Goal: Task Accomplishment & Management: Complete application form

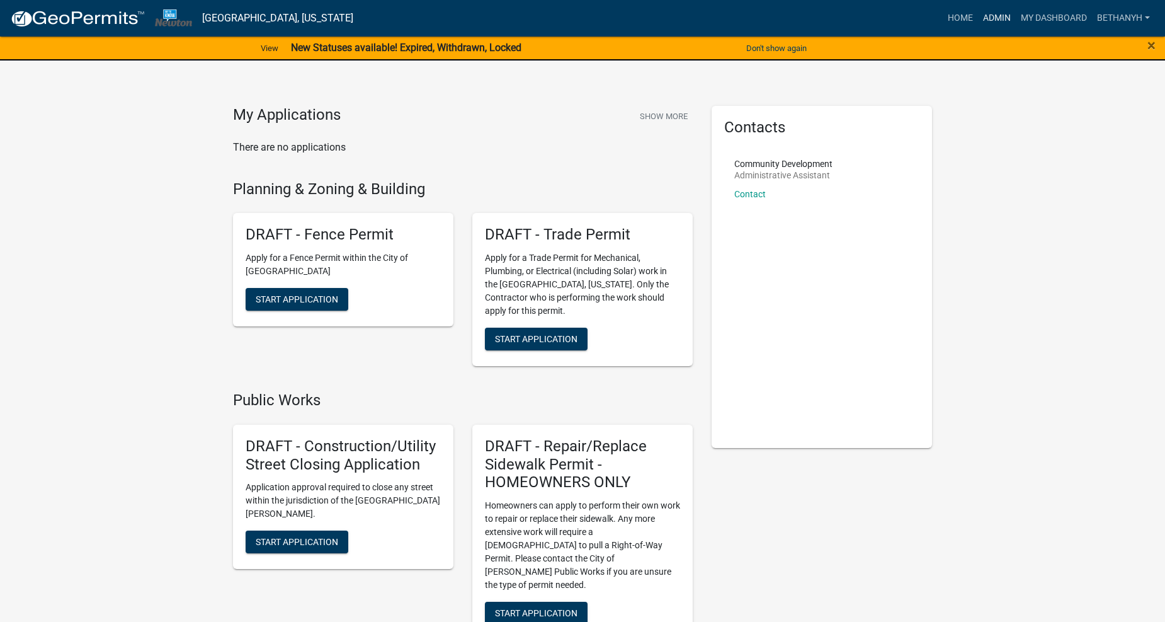
click at [991, 16] on link "Admin" at bounding box center [997, 18] width 38 height 24
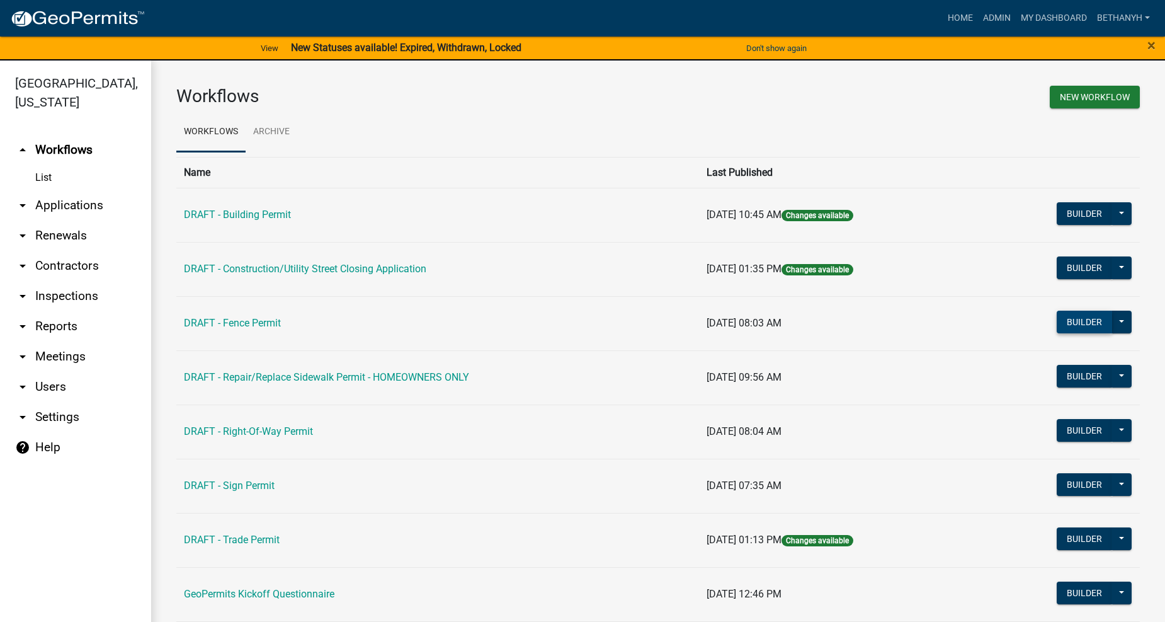
click at [1066, 328] on button "Builder" at bounding box center [1084, 322] width 55 height 23
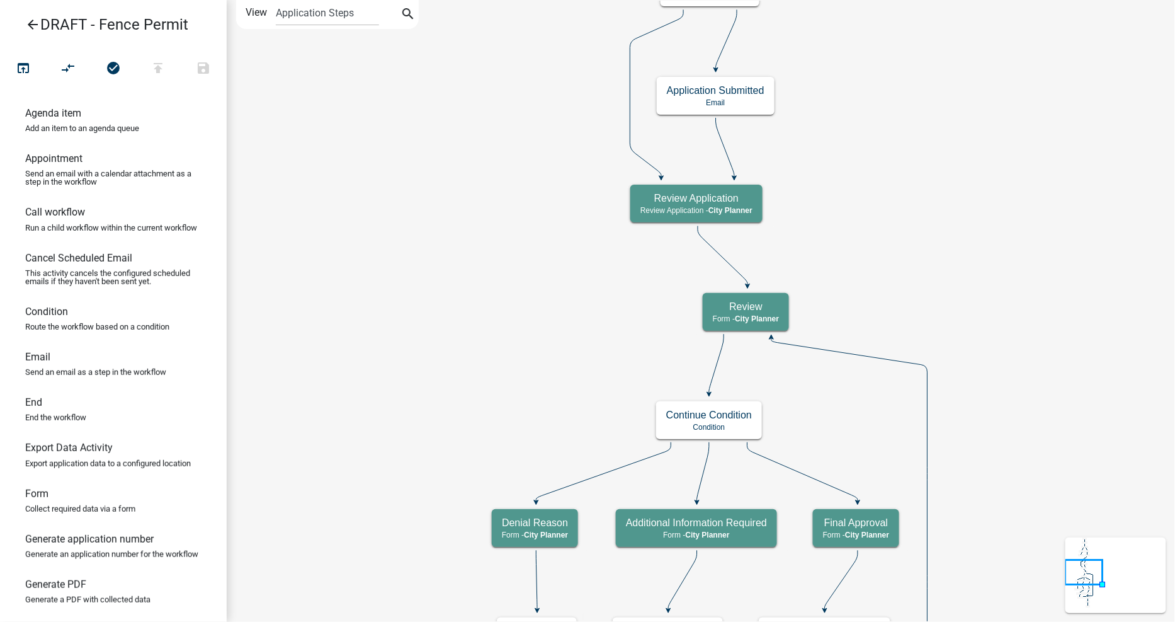
click at [28, 23] on icon "arrow_back" at bounding box center [32, 26] width 15 height 18
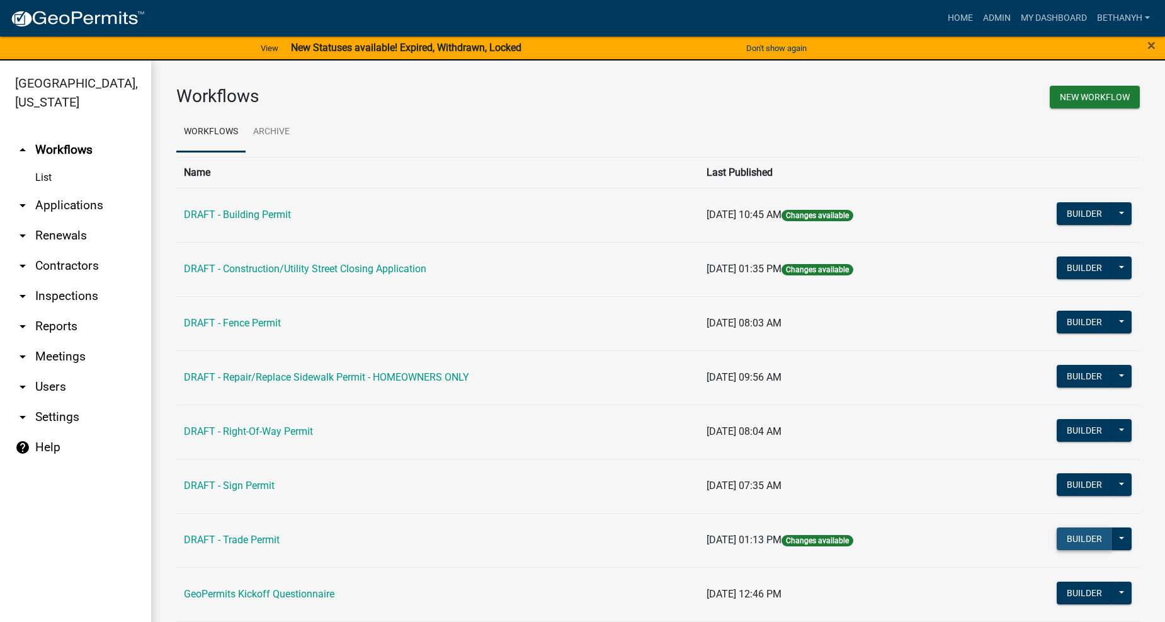
click at [1069, 533] on button "Builder" at bounding box center [1084, 538] width 55 height 23
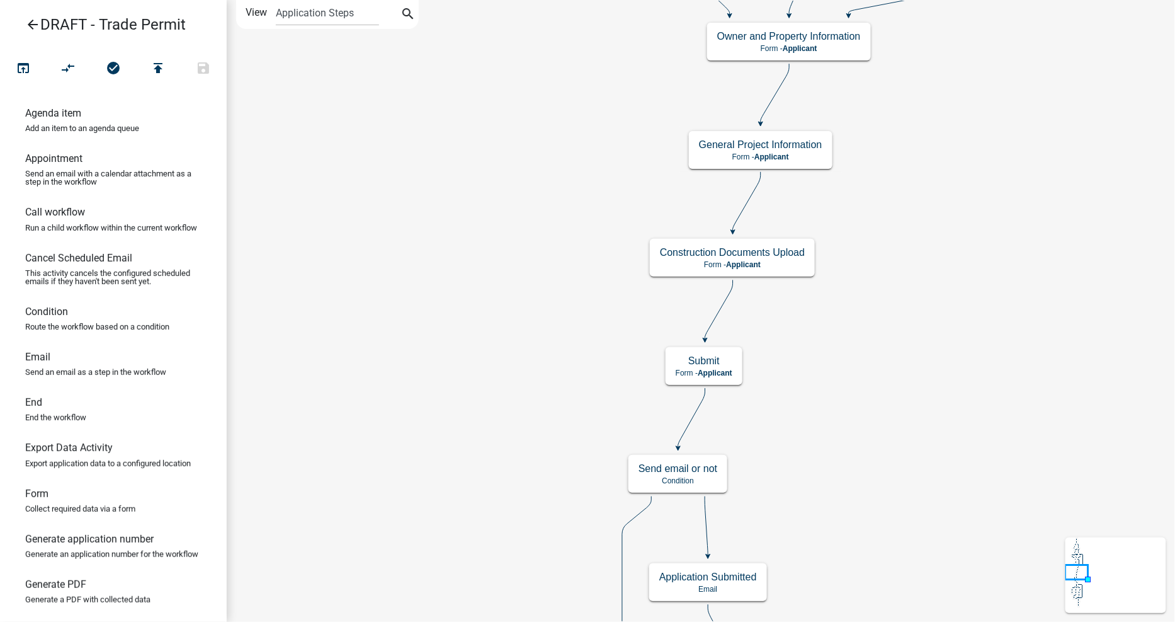
click at [30, 21] on icon "arrow_back" at bounding box center [32, 26] width 15 height 18
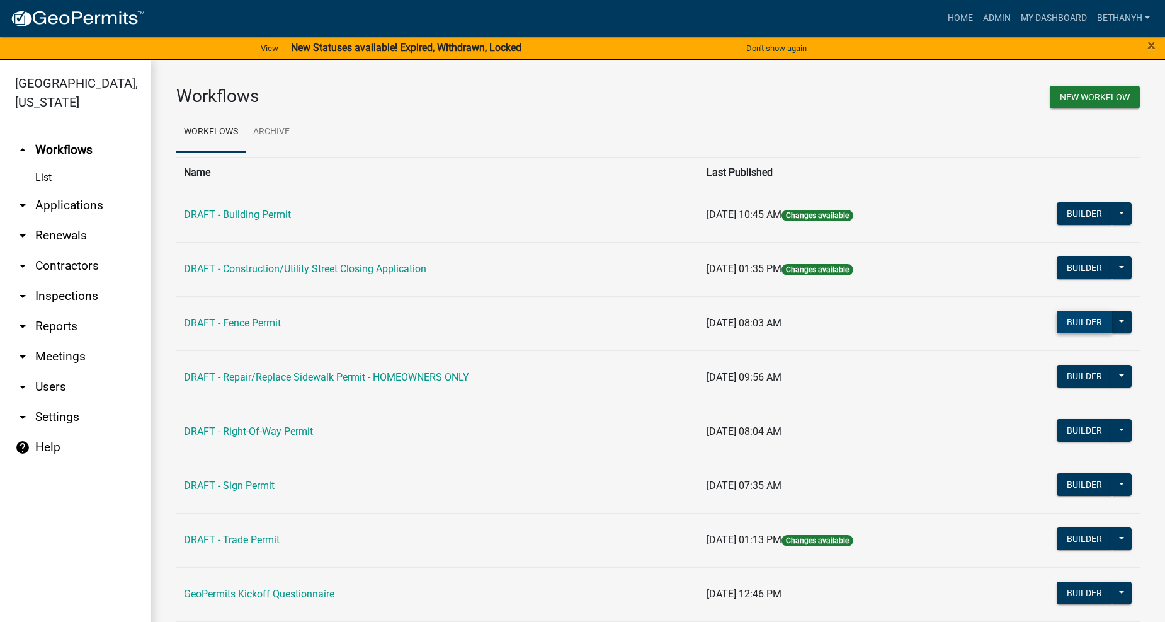
click at [1057, 324] on button "Builder" at bounding box center [1084, 322] width 55 height 23
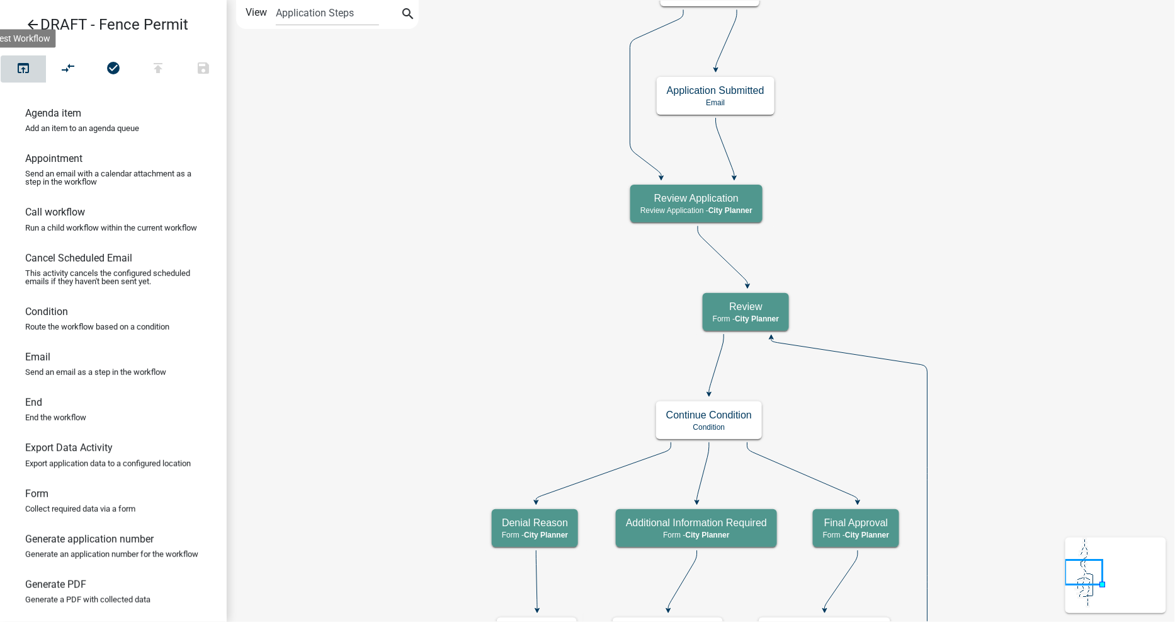
click at [26, 64] on icon "open_in_browser" at bounding box center [23, 69] width 15 height 18
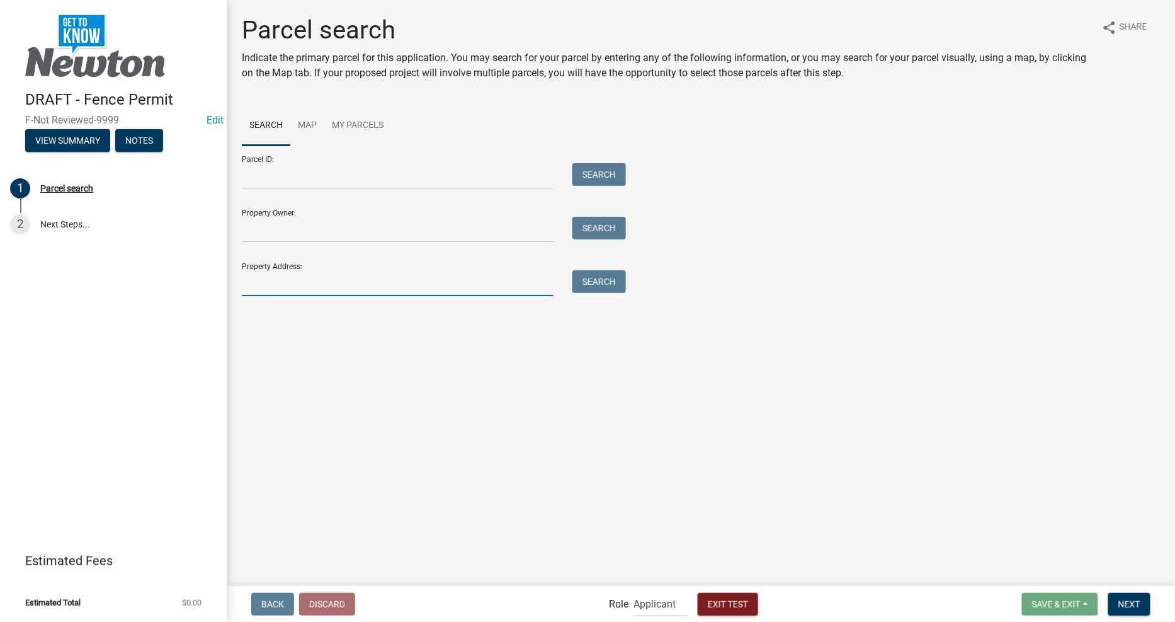
click at [340, 282] on input "Property Address:" at bounding box center [398, 283] width 312 height 26
click at [355, 236] on input "Property Owner:" at bounding box center [398, 230] width 312 height 26
type input "str"
click at [607, 227] on button "Search" at bounding box center [600, 228] width 54 height 23
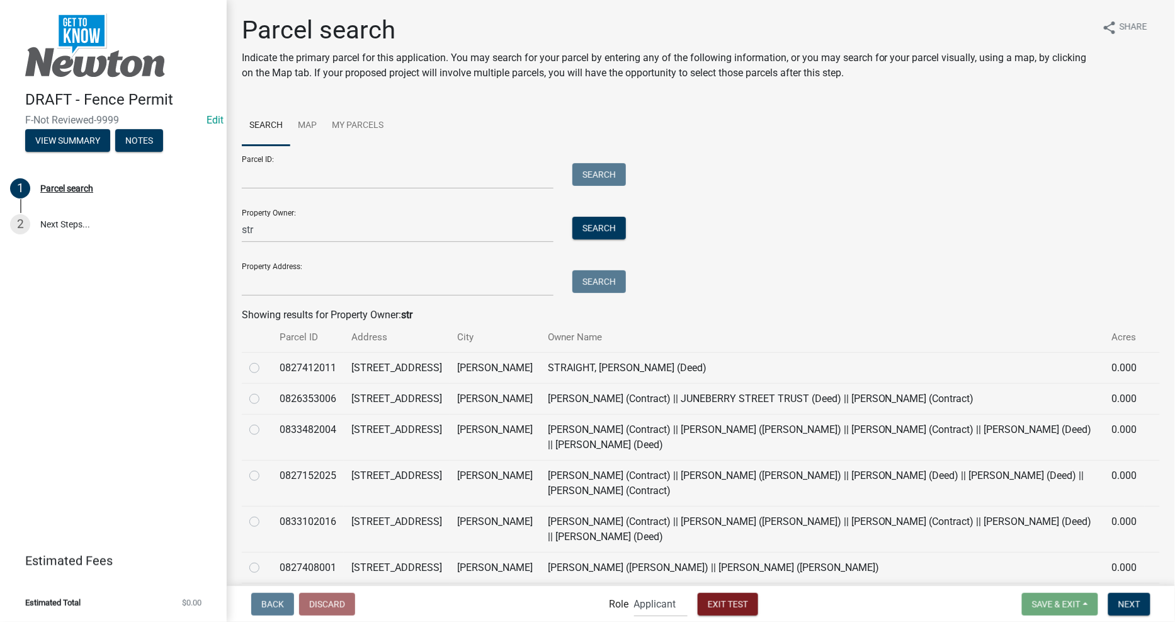
click at [248, 367] on td at bounding box center [257, 367] width 30 height 31
click at [265, 360] on label at bounding box center [265, 360] width 0 height 0
click at [265, 368] on input "radio" at bounding box center [269, 364] width 8 height 8
radio input "true"
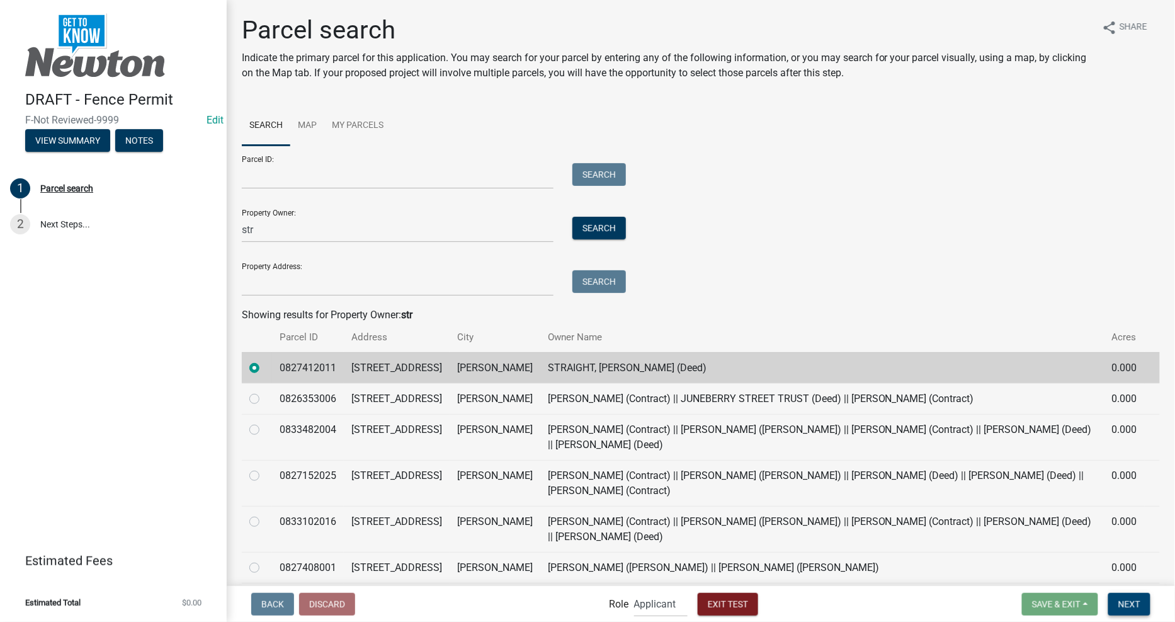
click at [1131, 601] on span "Next" at bounding box center [1130, 603] width 22 height 10
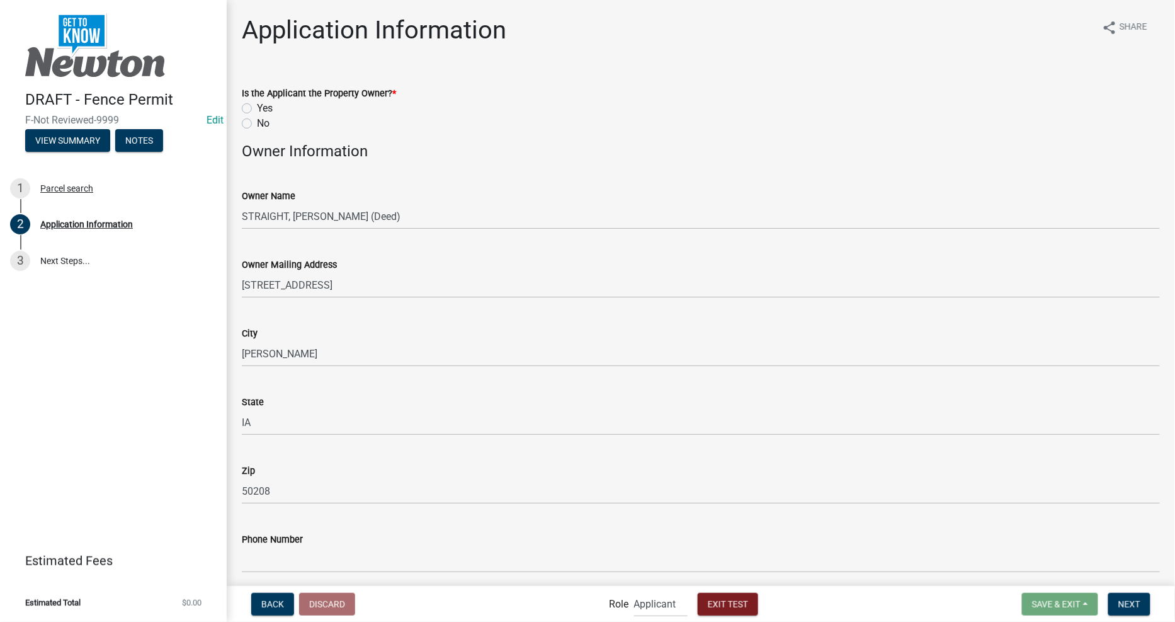
click at [257, 110] on label "Yes" at bounding box center [265, 108] width 16 height 15
click at [257, 109] on input "Yes" at bounding box center [261, 105] width 8 height 8
radio input "true"
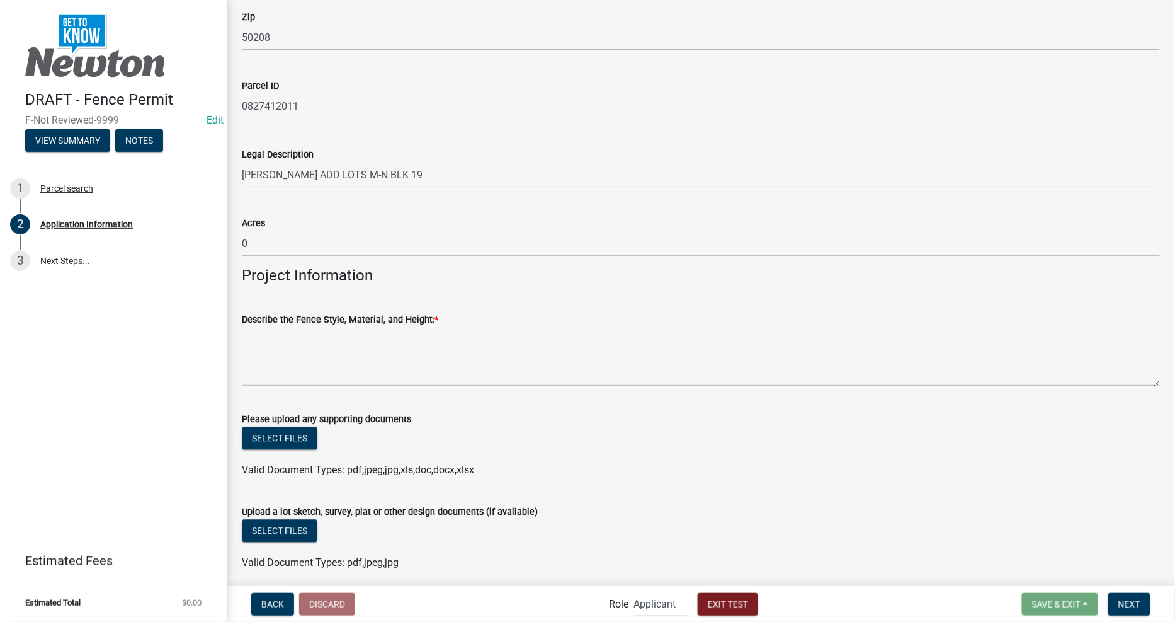
scroll to position [909, 0]
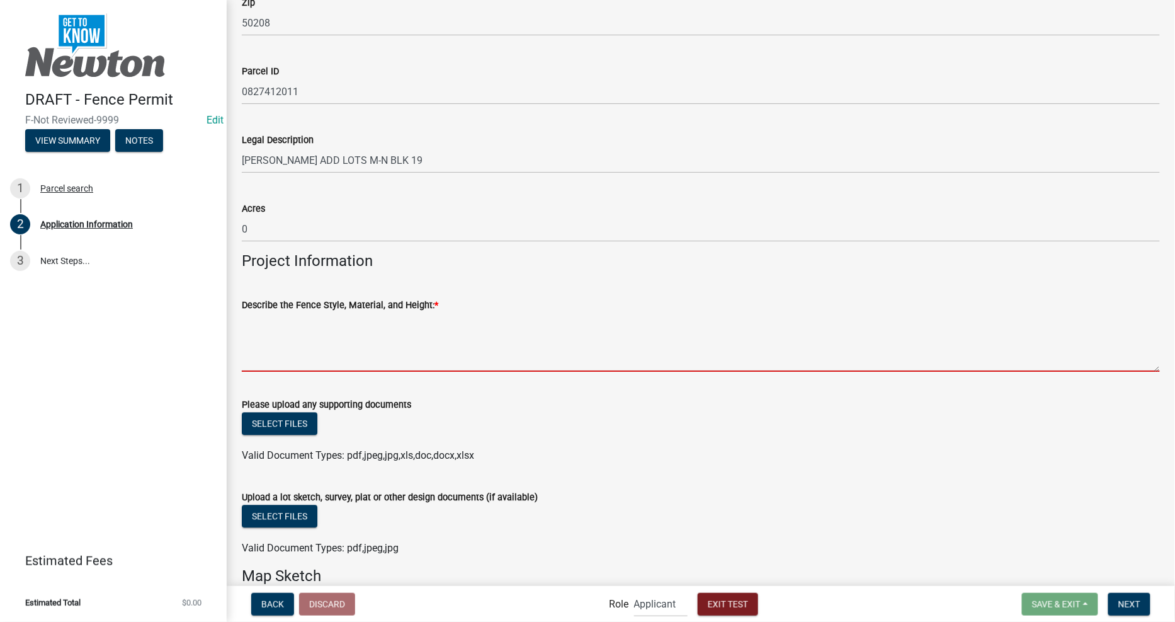
click at [400, 360] on textarea "Describe the Fence Style, Material, and Height: *" at bounding box center [701, 341] width 918 height 59
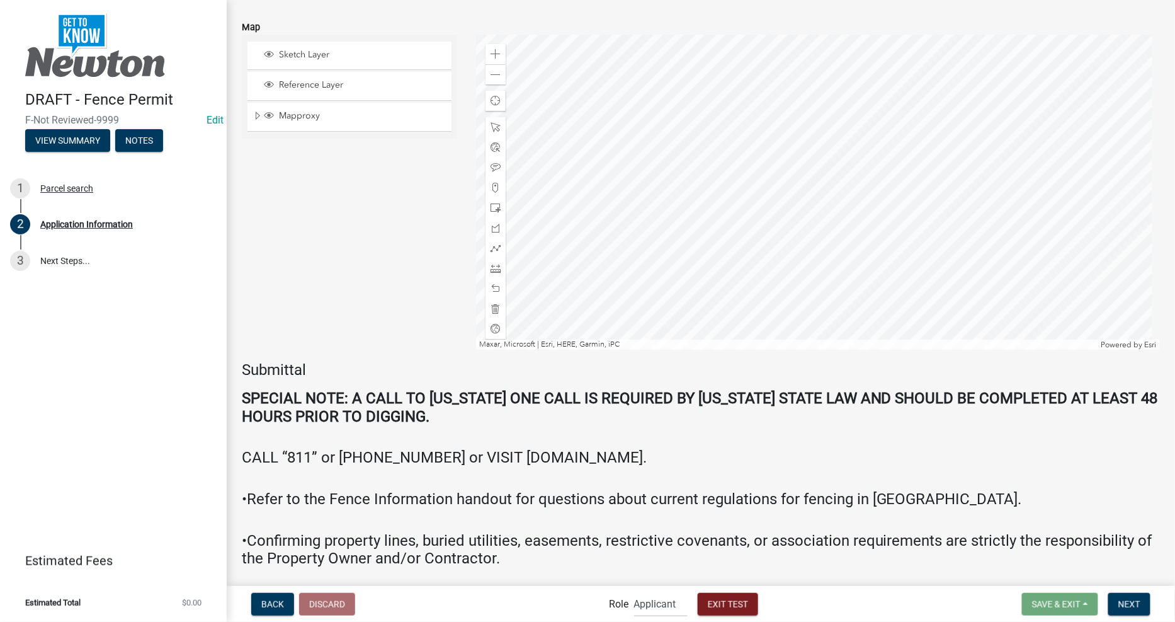
scroll to position [1749, 0]
click at [493, 609] on div "Back Discard Role Applicant Admin City Planner Exit Test Save & Exit Save Save …" at bounding box center [701, 604] width 928 height 26
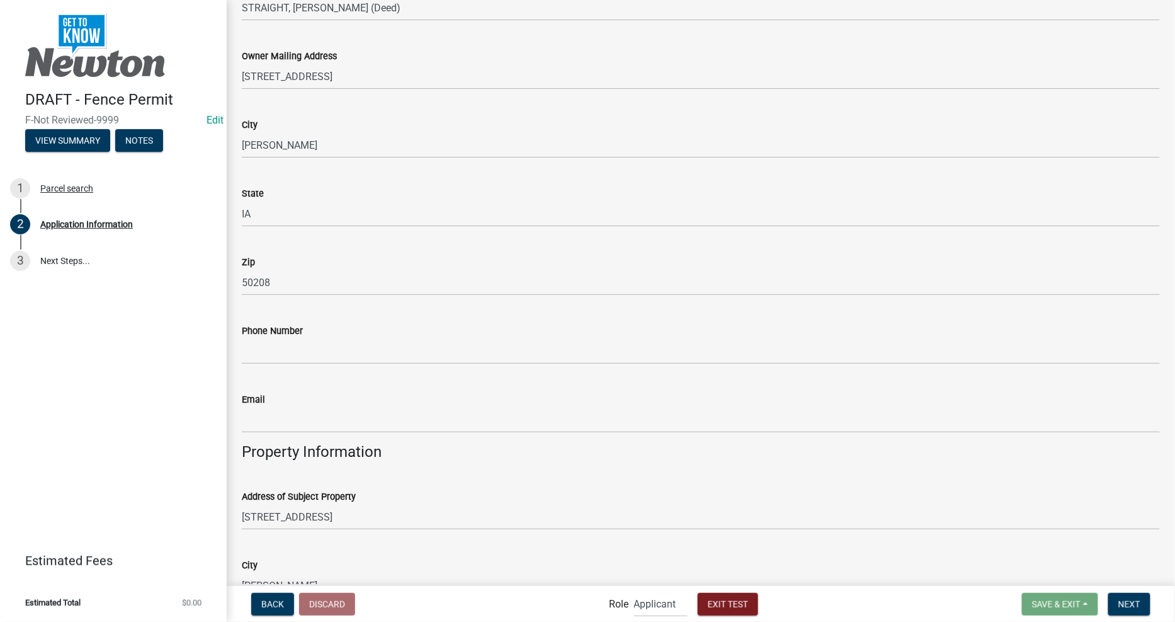
scroll to position [0, 0]
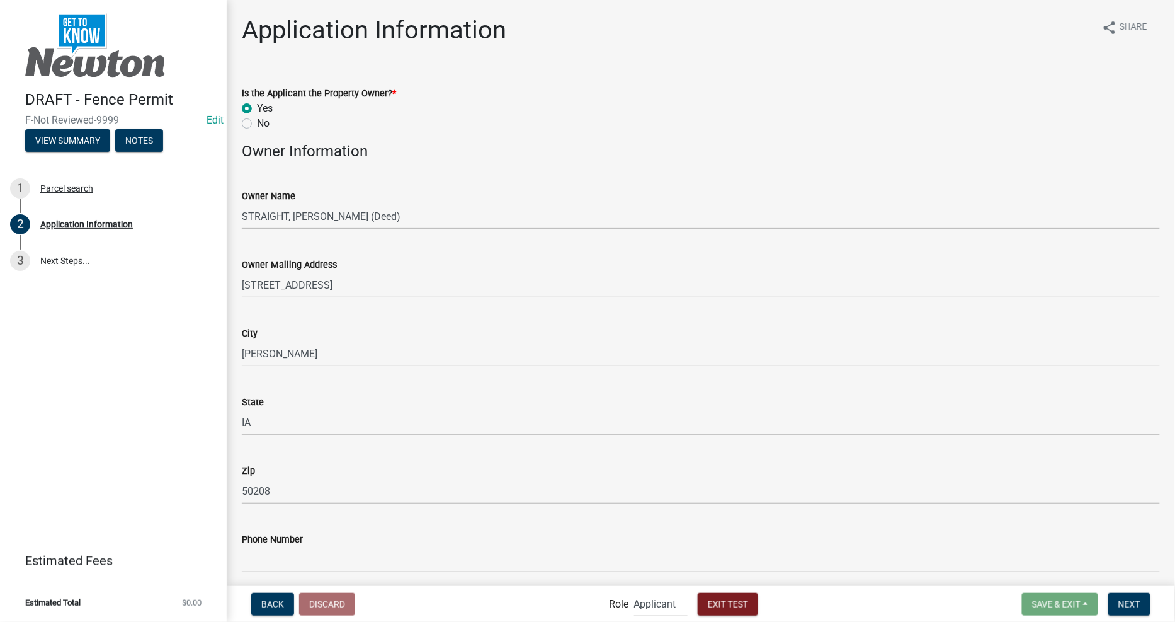
click at [257, 122] on label "No" at bounding box center [263, 123] width 13 height 15
click at [257, 122] on input "No" at bounding box center [261, 120] width 8 height 8
radio input "true"
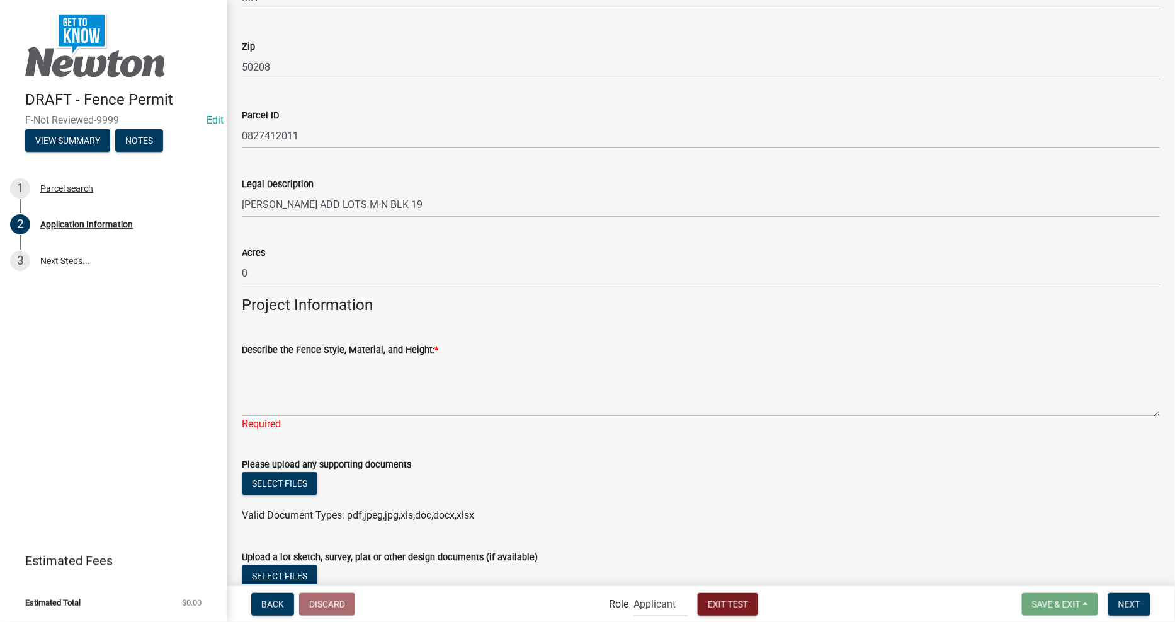
scroll to position [1189, 0]
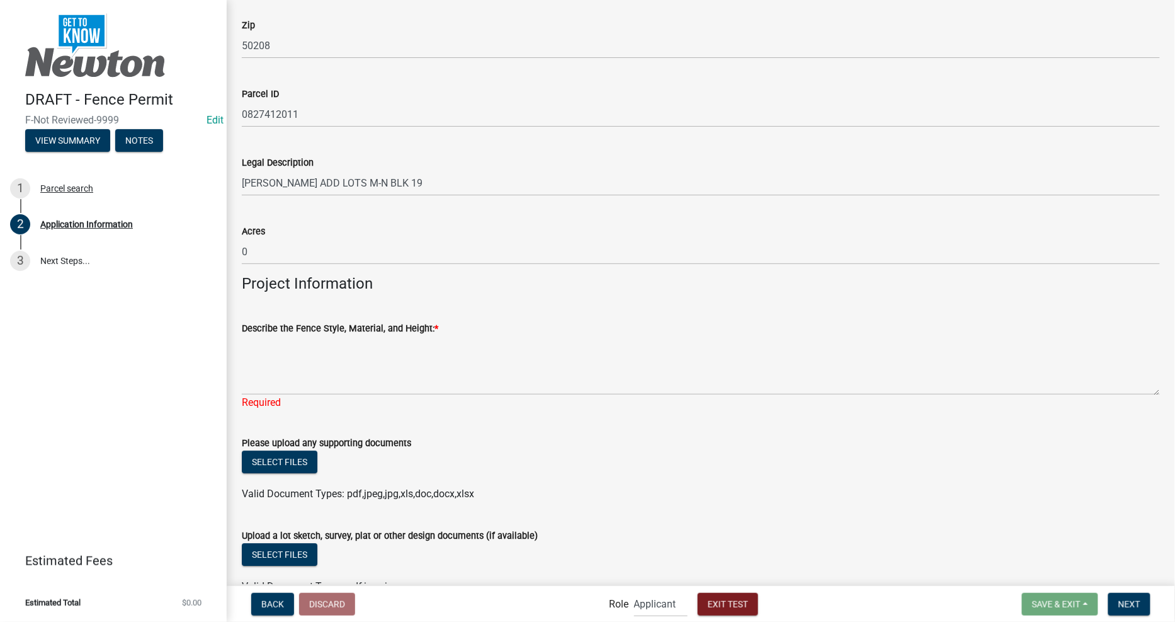
click at [545, 459] on div "Select files" at bounding box center [701, 463] width 918 height 26
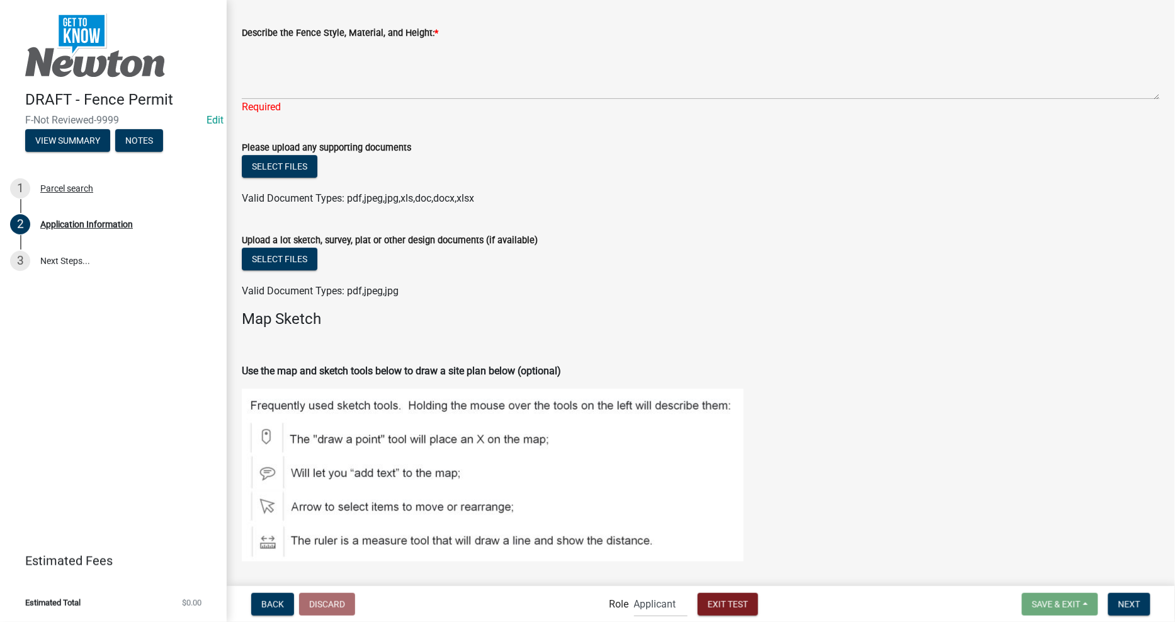
scroll to position [1539, 0]
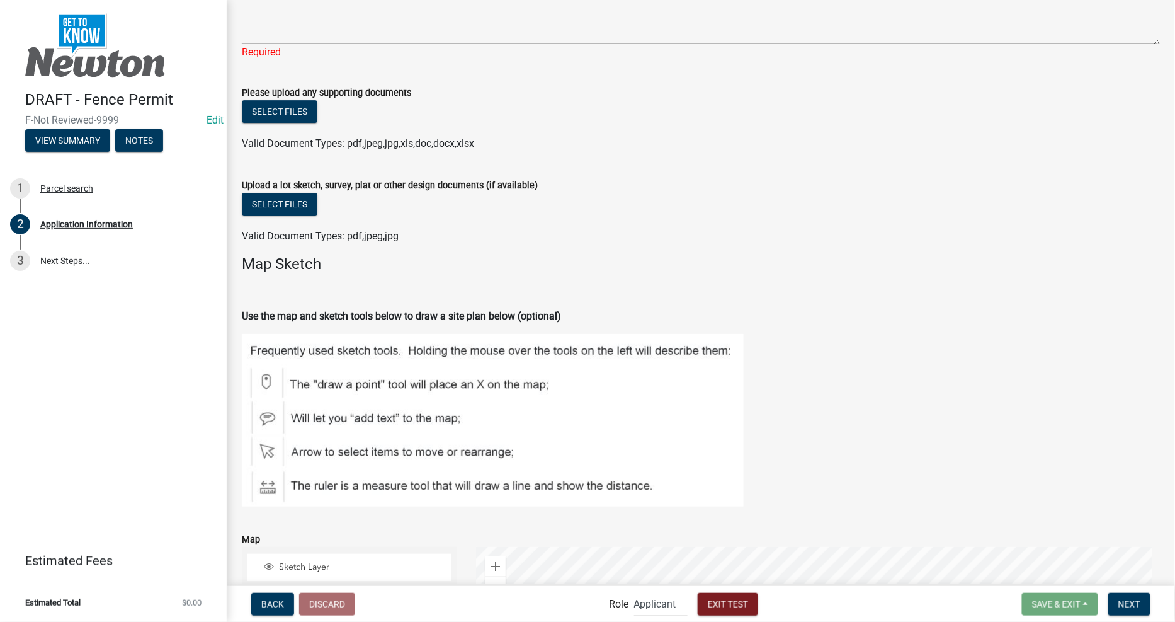
click at [316, 268] on h4 "Map Sketch" at bounding box center [701, 264] width 918 height 18
click at [304, 262] on h4 "Map Sketch" at bounding box center [701, 264] width 918 height 18
click at [343, 236] on span "Valid Document Types: pdf,jpeg,jpg" at bounding box center [320, 236] width 157 height 12
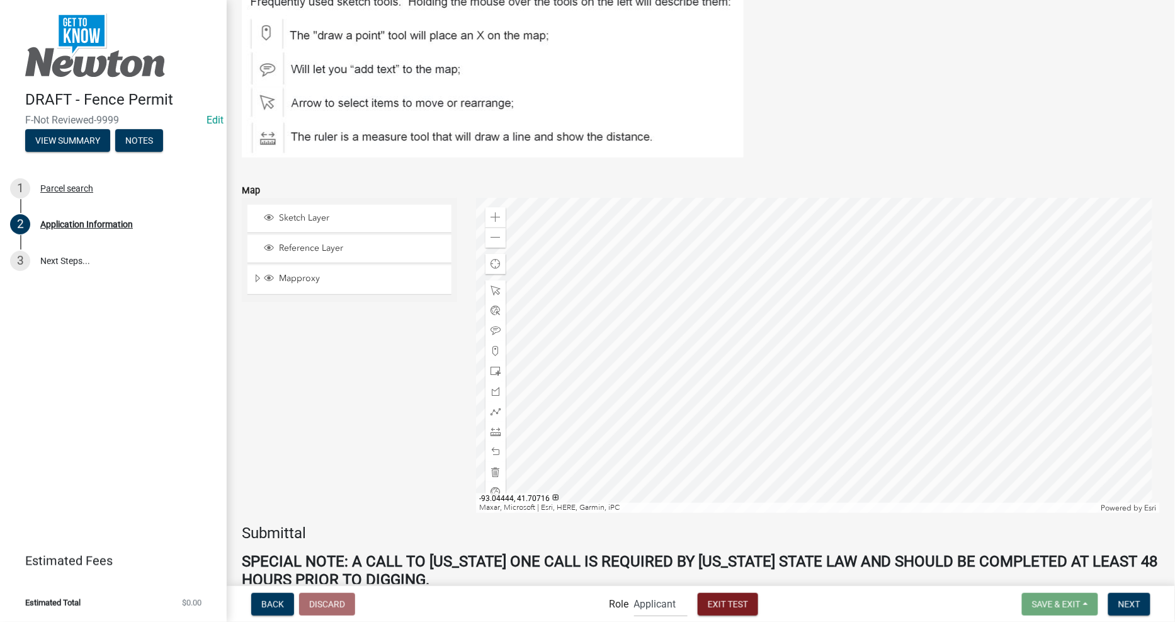
scroll to position [1889, 0]
click at [498, 212] on span at bounding box center [496, 216] width 10 height 10
click at [336, 454] on div "Sketch Layer Reference Layer Mapproxy Address Point Hike/Bike Trail System Wate…" at bounding box center [349, 354] width 234 height 315
click at [491, 309] on span at bounding box center [496, 309] width 10 height 10
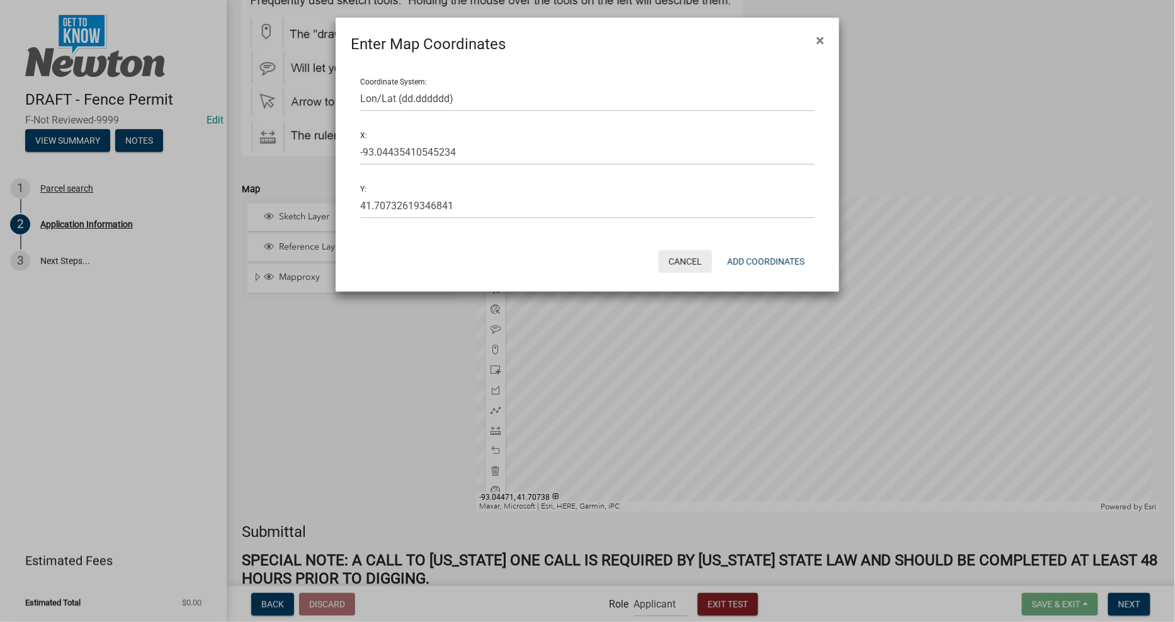
click at [684, 256] on button "Cancel" at bounding box center [686, 261] width 54 height 23
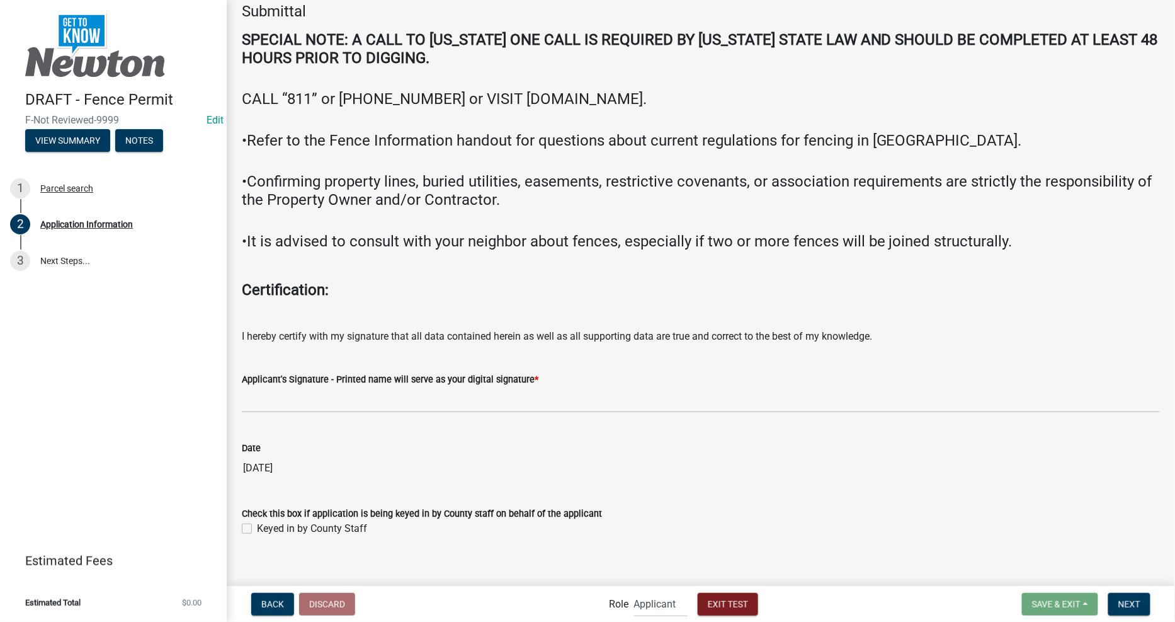
scroll to position [2421, 0]
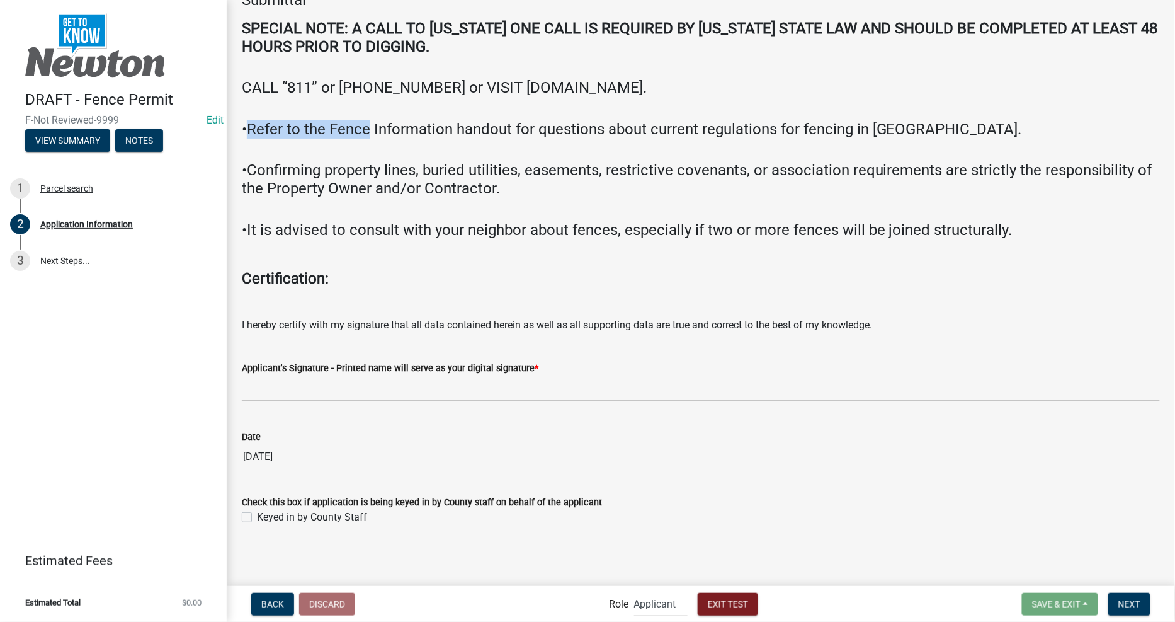
drag, startPoint x: 248, startPoint y: 127, endPoint x: 367, endPoint y: 126, distance: 118.4
click at [367, 126] on h4 "•Refer to the Fence Information handout for questions about current regulations…" at bounding box center [701, 120] width 918 height 37
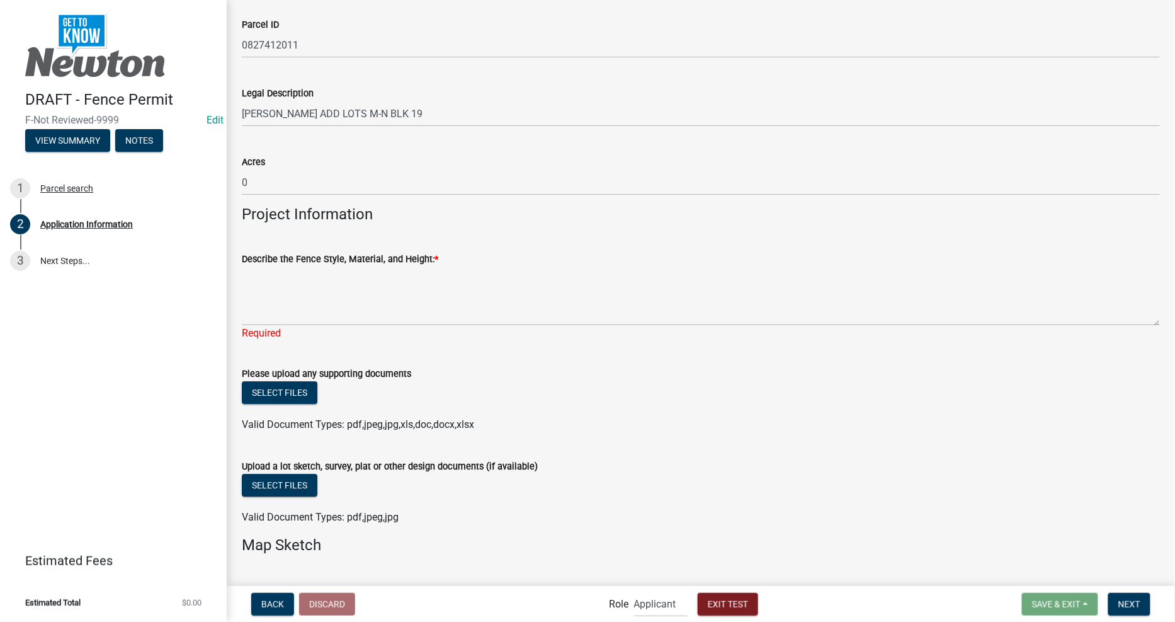
scroll to position [1260, 0]
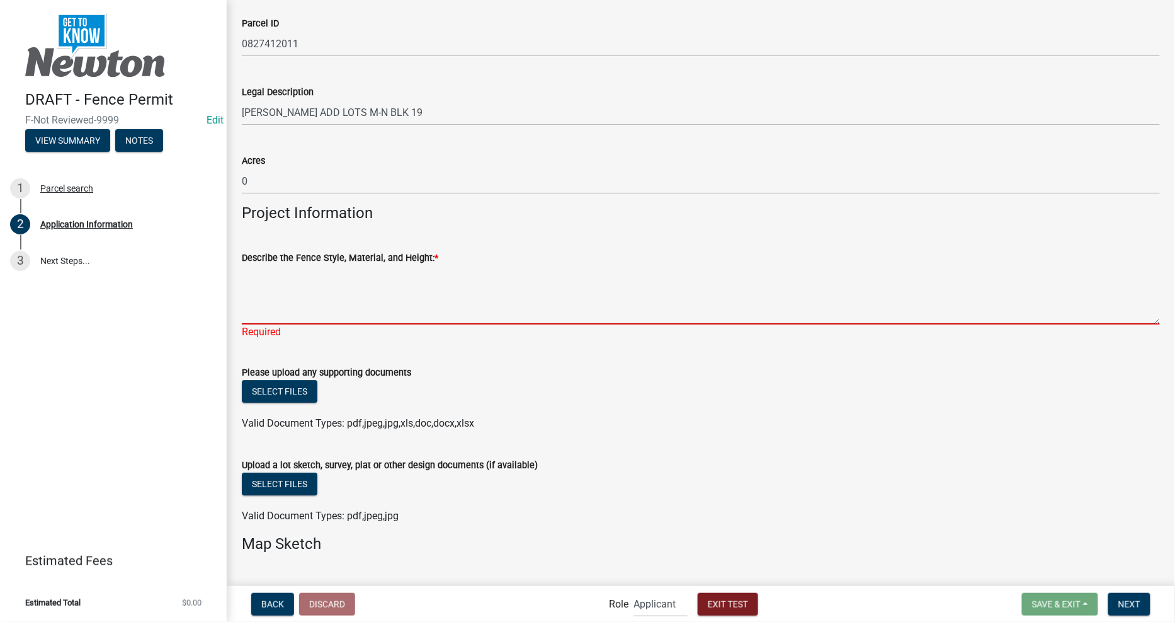
click at [556, 312] on textarea "Describe the Fence Style, Material, and Height: *" at bounding box center [701, 294] width 918 height 59
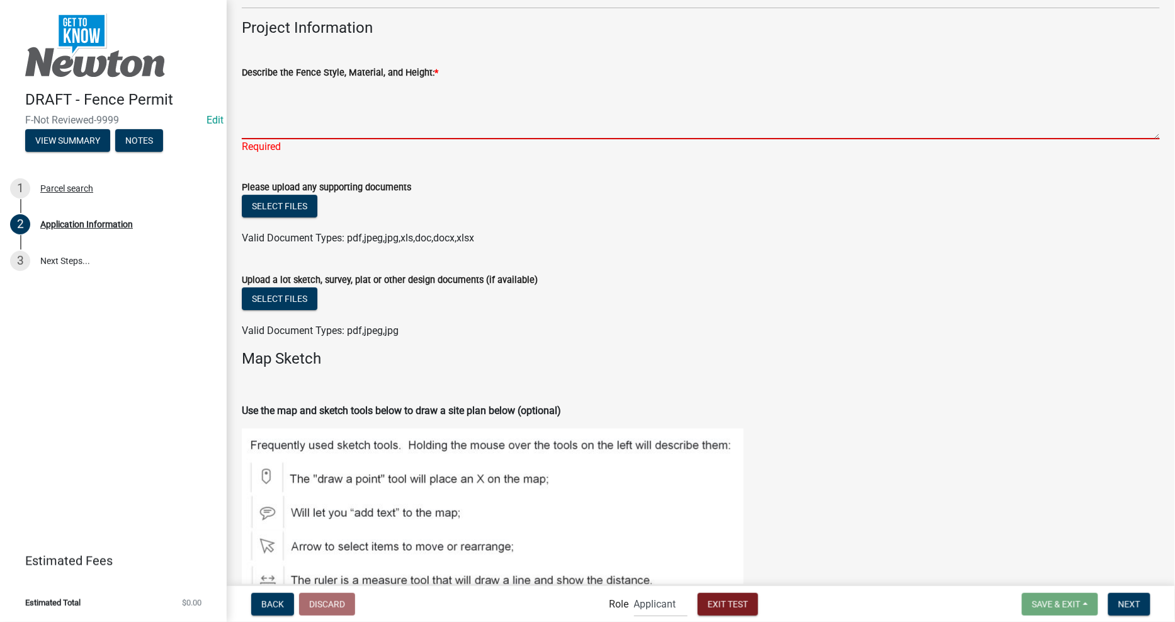
scroll to position [1371, 0]
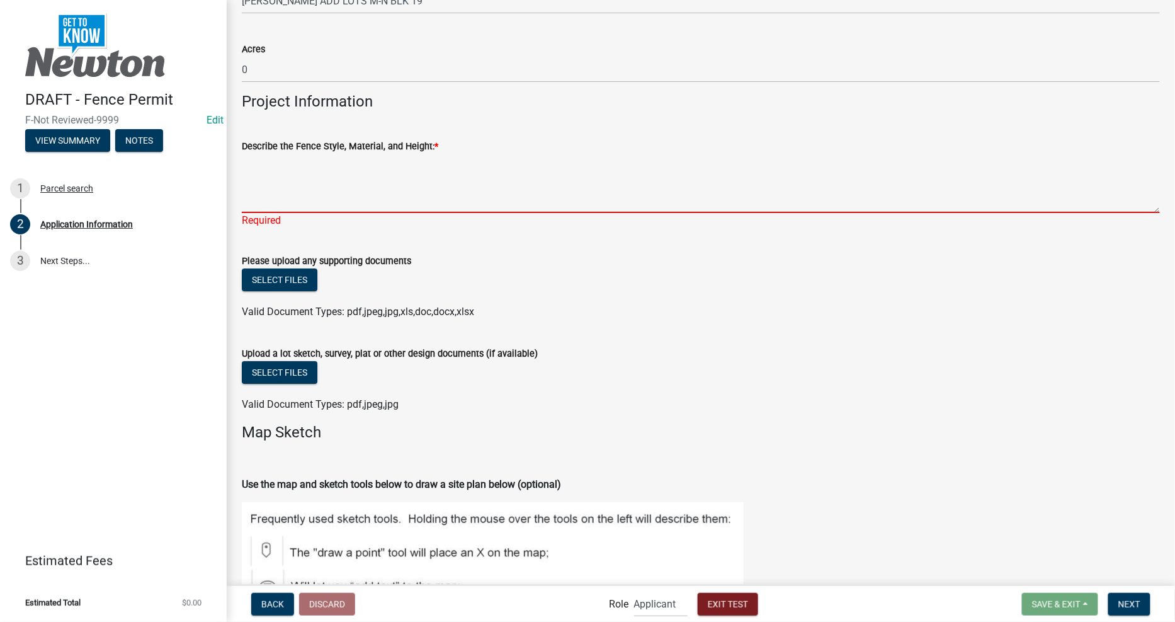
click at [388, 185] on textarea "Describe the Fence Style, Material, and Height: *" at bounding box center [701, 183] width 918 height 59
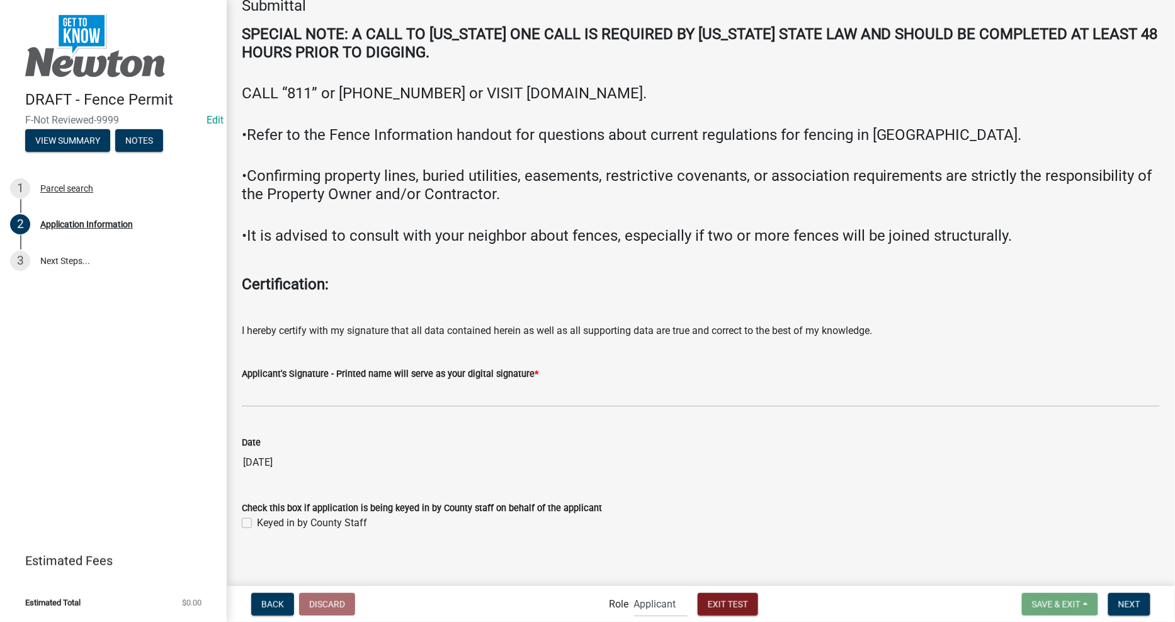
scroll to position [2421, 0]
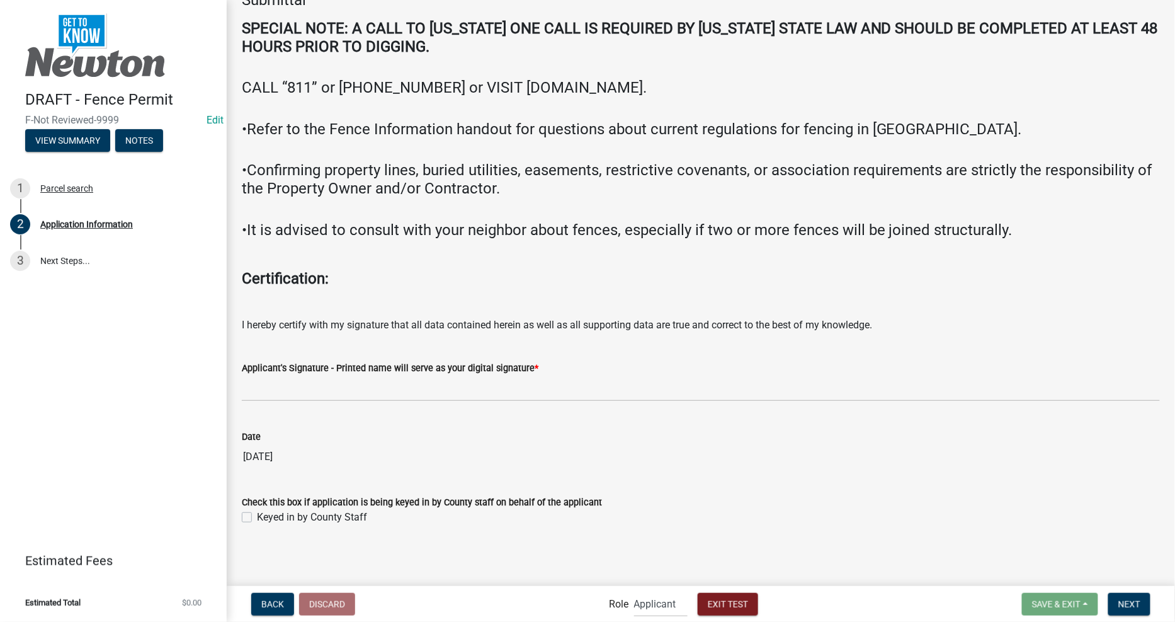
type textarea "zfghsfzh45436thsdhdfh"
click at [1123, 620] on nav "Back Discard Role Applicant Admin City Planner Exit Test Save & Exit Save Save …" at bounding box center [701, 604] width 949 height 36
click at [1124, 609] on button "Next" at bounding box center [1129, 604] width 42 height 23
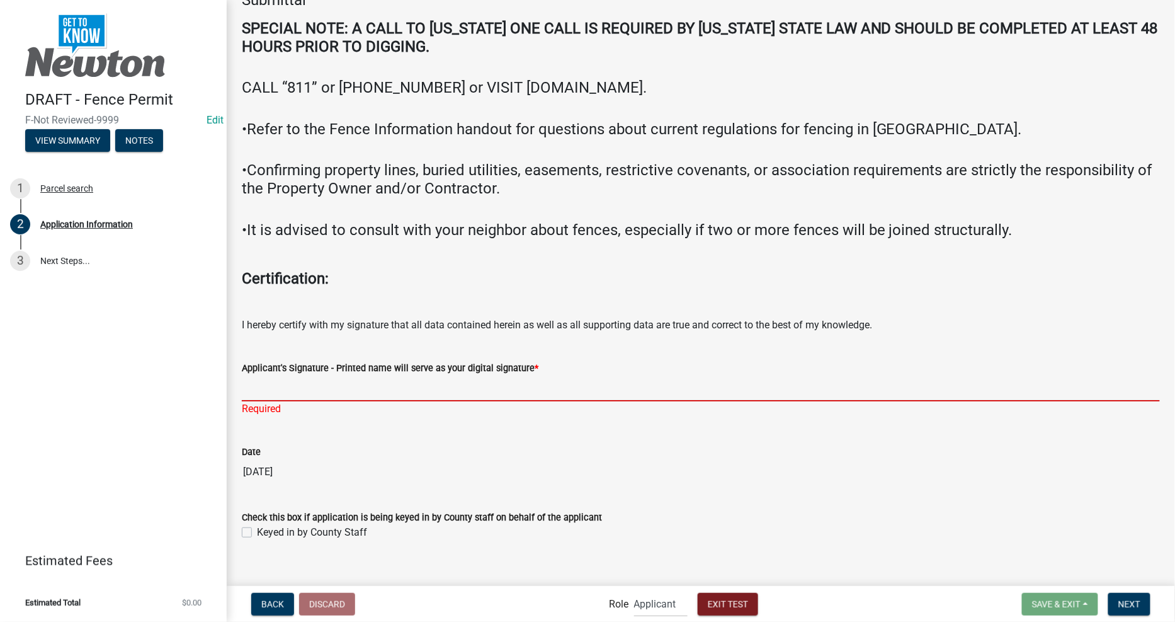
click at [424, 383] on input "Applicant's Signature - Printed name will serve as your digital signature *" at bounding box center [701, 388] width 918 height 26
type input "[PERSON_NAME]"
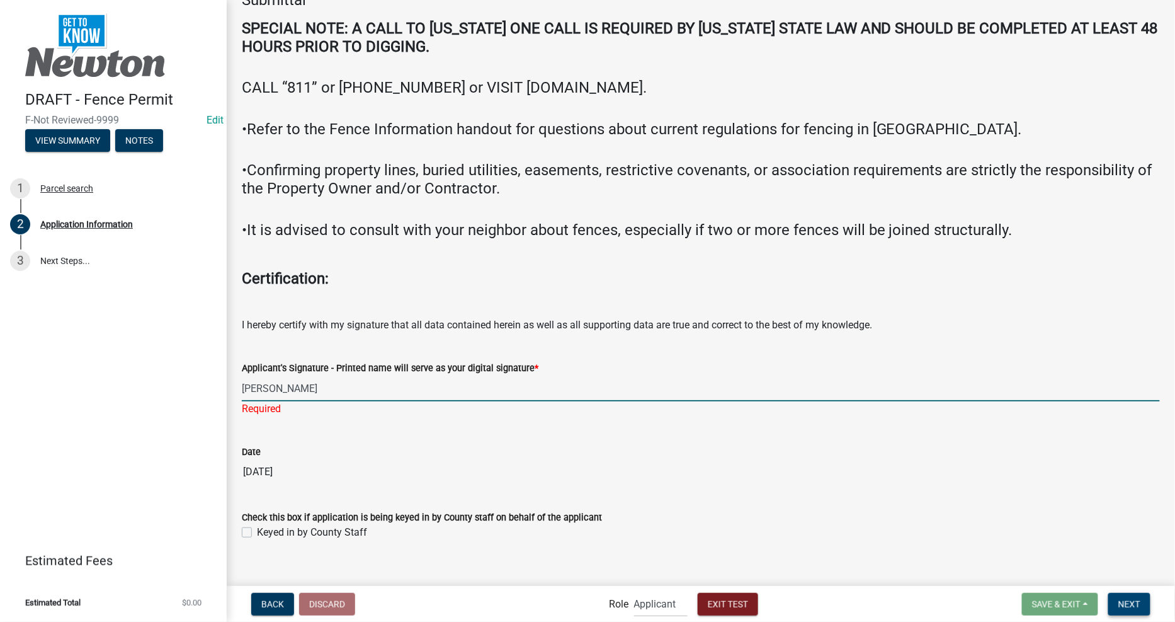
click at [1128, 601] on span "Next" at bounding box center [1130, 603] width 22 height 10
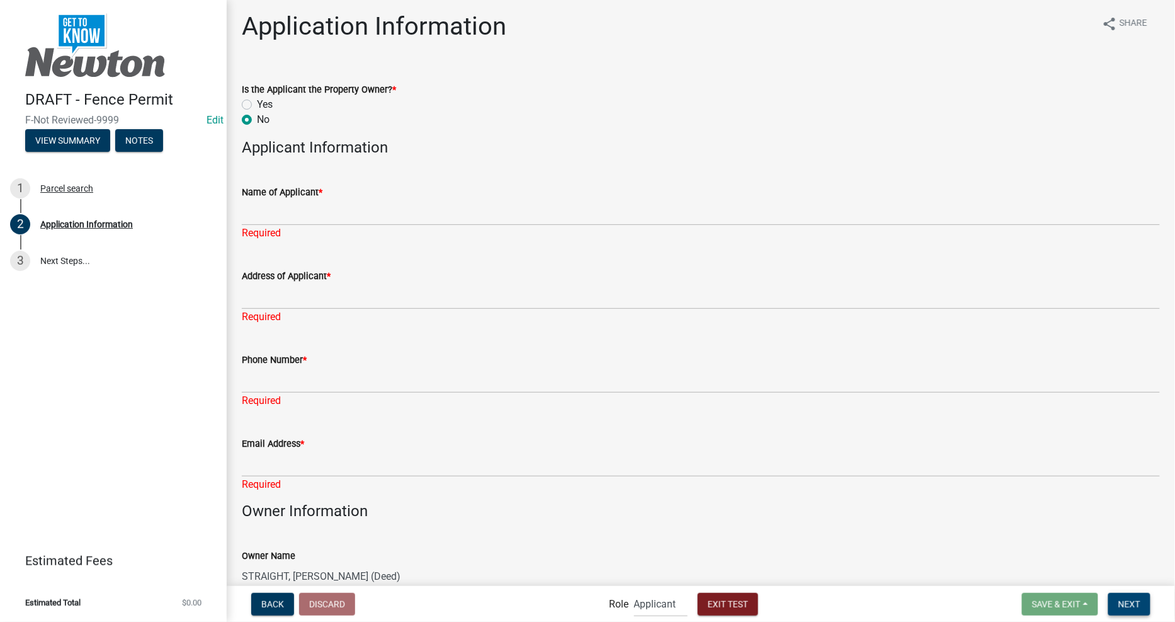
scroll to position [0, 0]
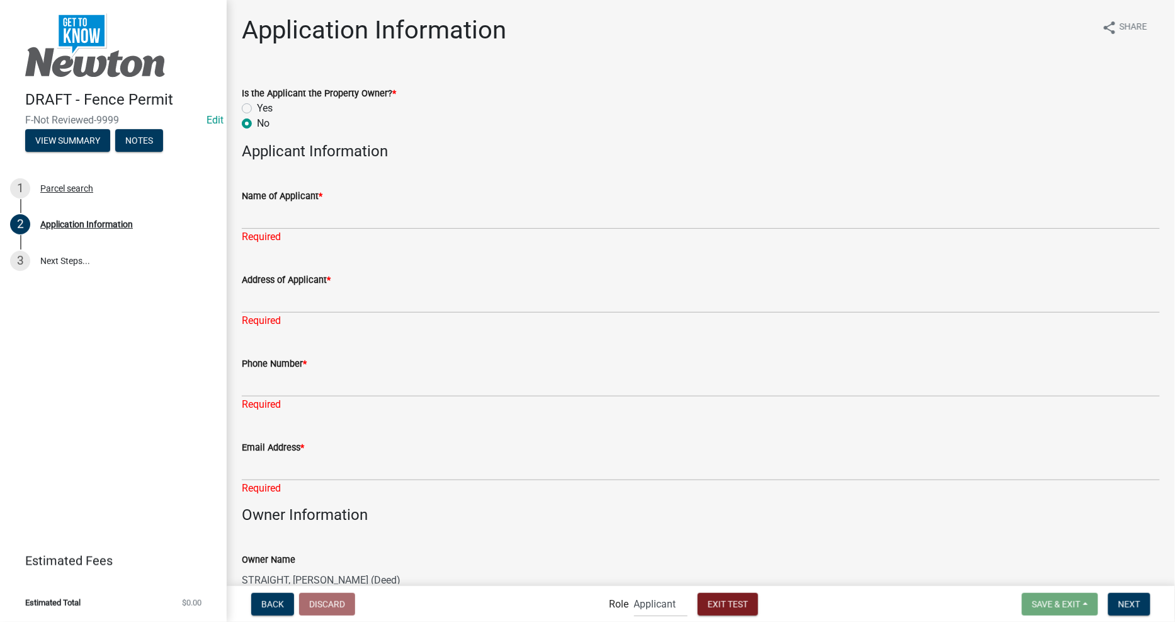
click at [405, 200] on div "Name of Applicant *" at bounding box center [701, 195] width 918 height 15
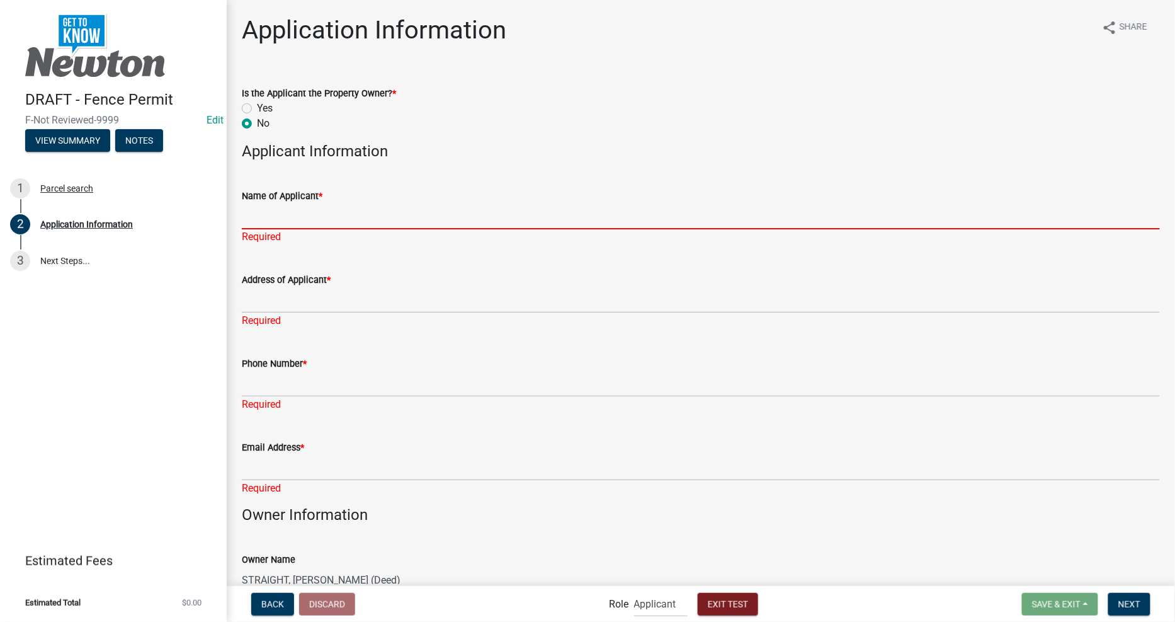
click at [402, 208] on input "Name of Applicant *" at bounding box center [701, 216] width 918 height 26
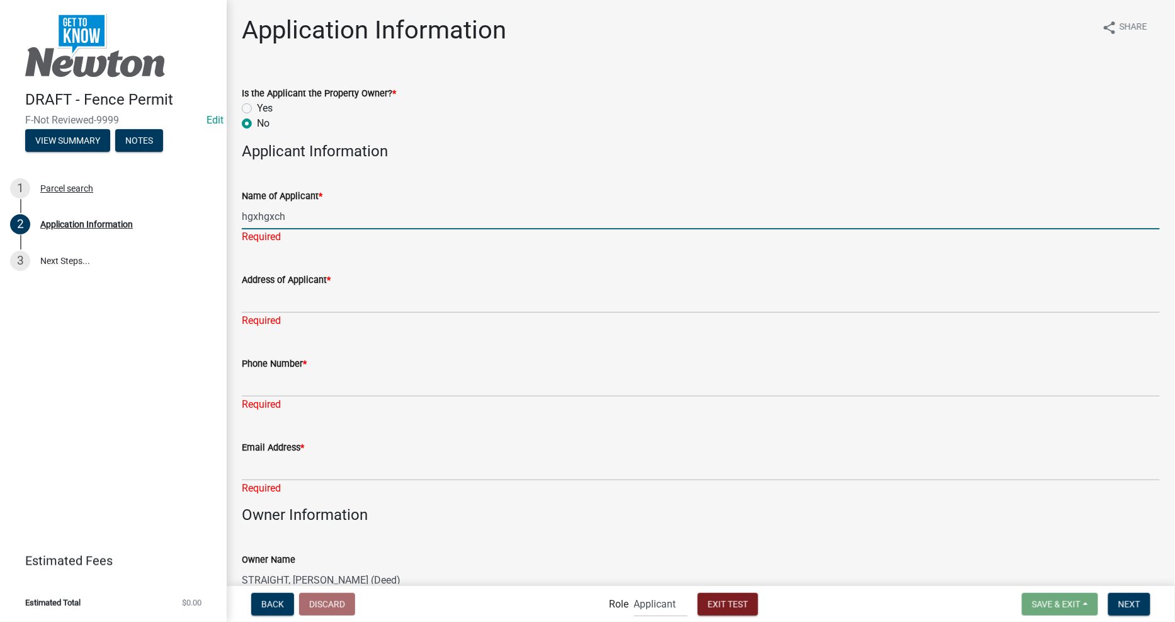
type input "hgxhgxch"
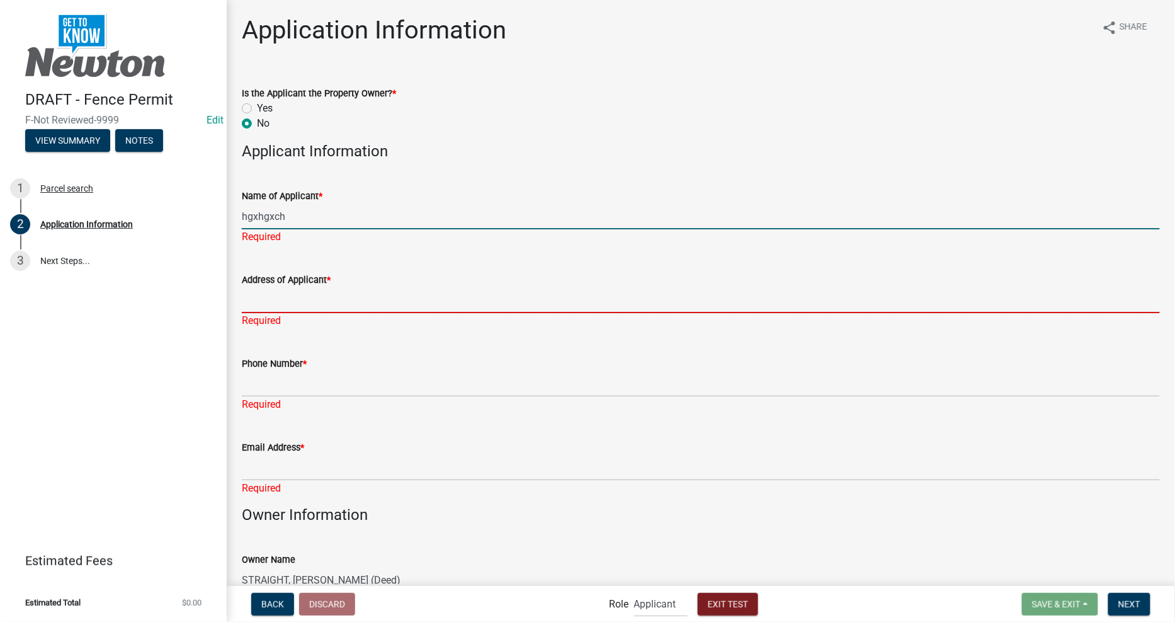
click at [328, 300] on div "Address of Applicant * Required" at bounding box center [701, 291] width 918 height 74
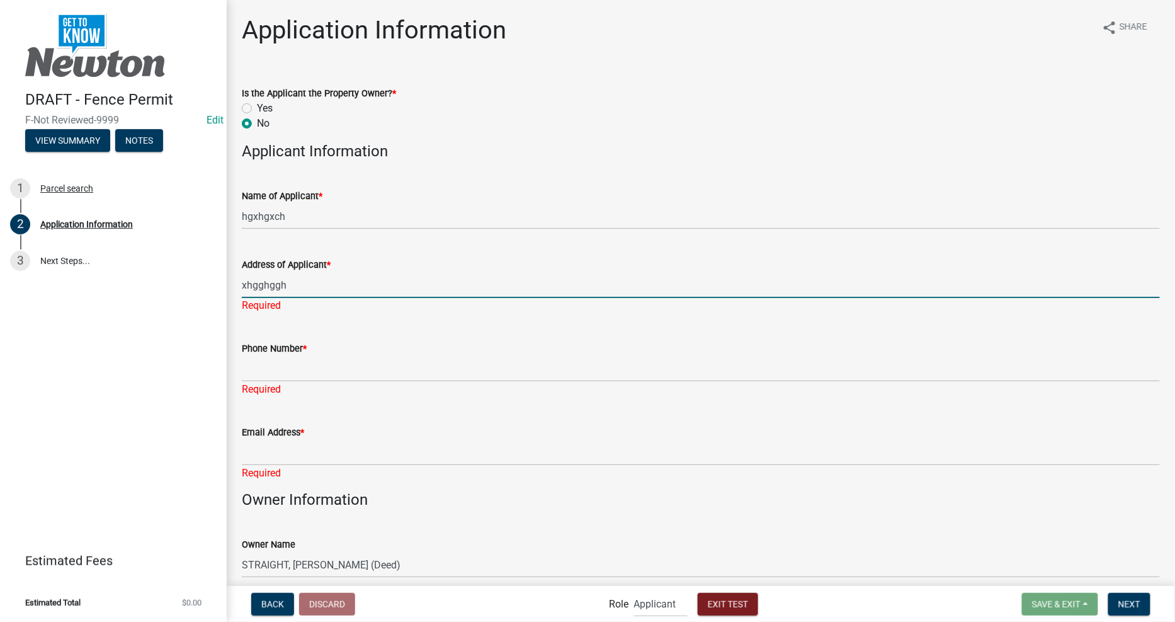
type input "xhgghggh"
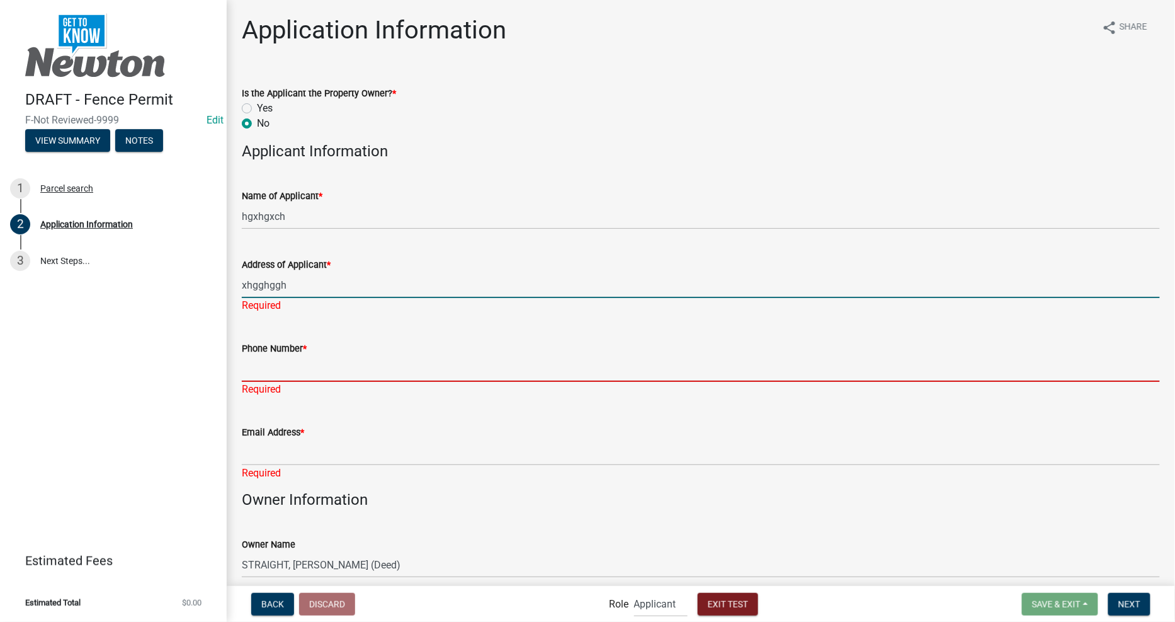
click at [292, 370] on div "Phone Number * Required" at bounding box center [701, 360] width 918 height 74
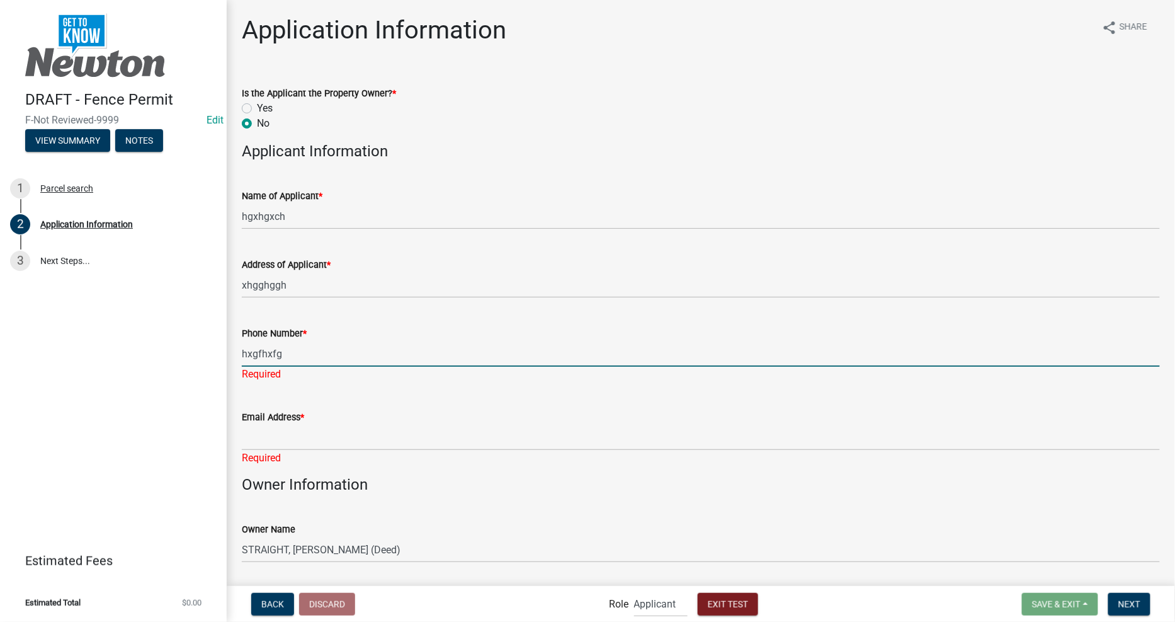
type input "hxgfhxfg"
click at [284, 452] on div "Required" at bounding box center [701, 457] width 918 height 15
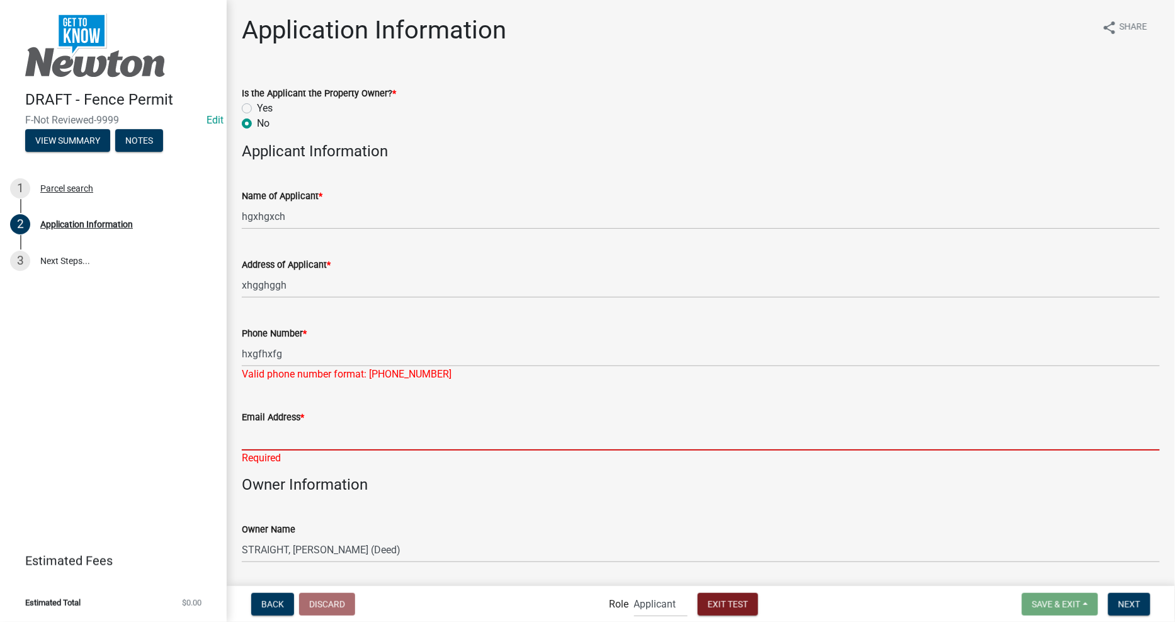
click at [285, 447] on input "Email Address *" at bounding box center [701, 437] width 918 height 26
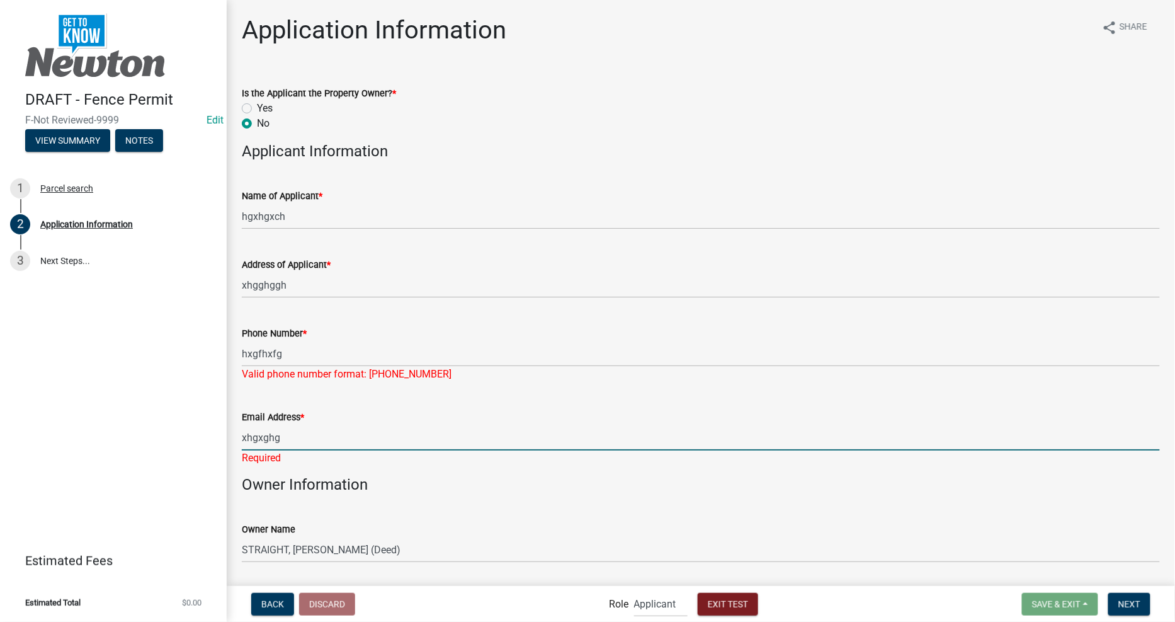
type input "xhgxghg"
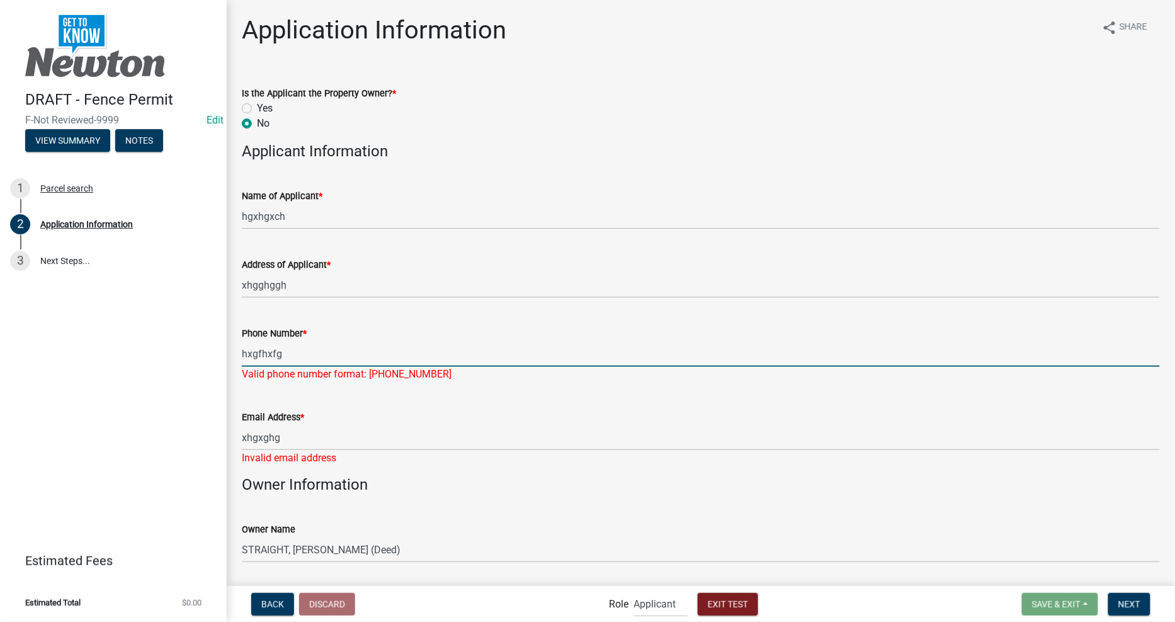
drag, startPoint x: 331, startPoint y: 356, endPoint x: 28, endPoint y: 350, distance: 303.0
click at [28, 350] on div "DRAFT - Fence Permit F-Not Reviewed-9999 Edit View Summary Notes 1 Parcel searc…" at bounding box center [587, 311] width 1175 height 622
type input "1234567899"
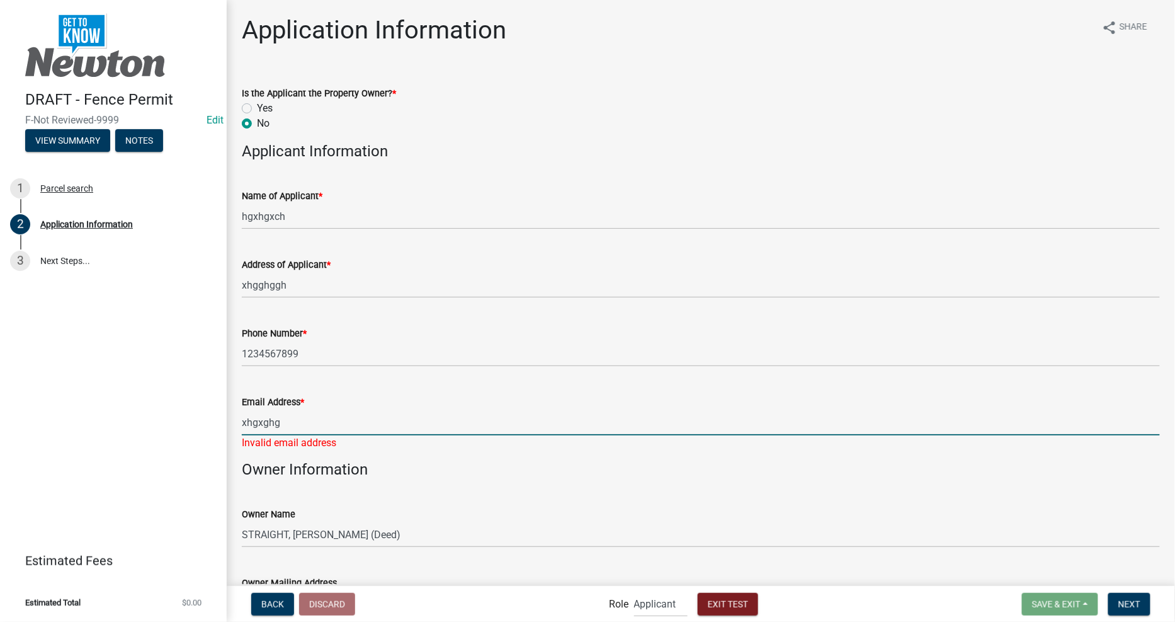
click at [362, 442] on div "Email Address * xhgxghg Invalid email address" at bounding box center [701, 414] width 918 height 74
type input "[EMAIL_ADDRESS][DOMAIN_NAME]"
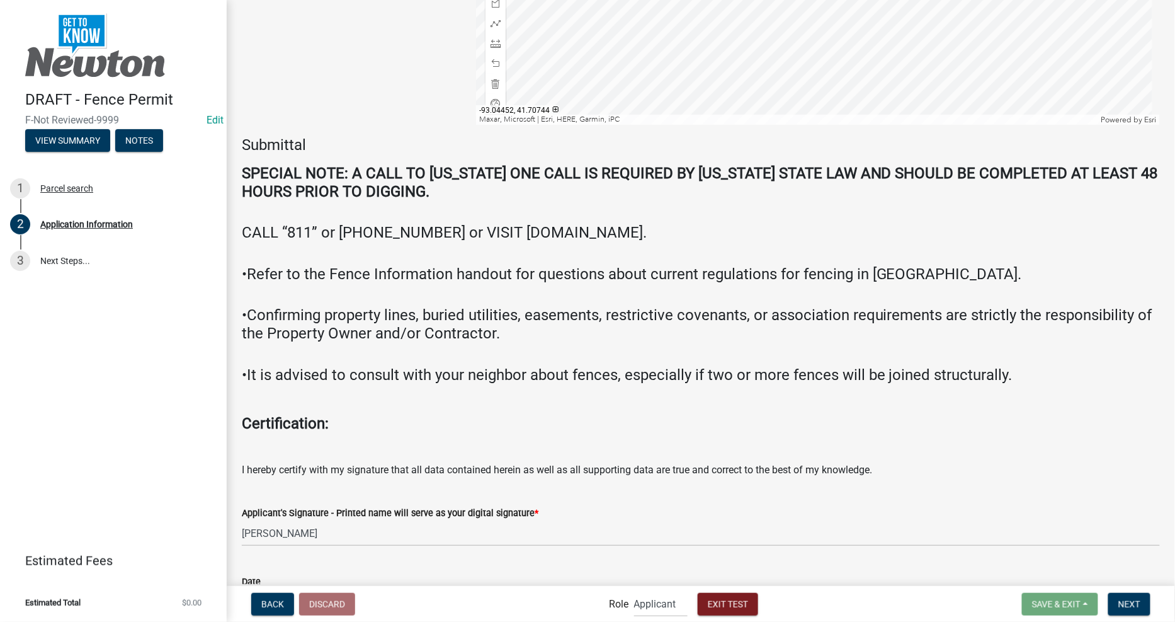
scroll to position [2407, 0]
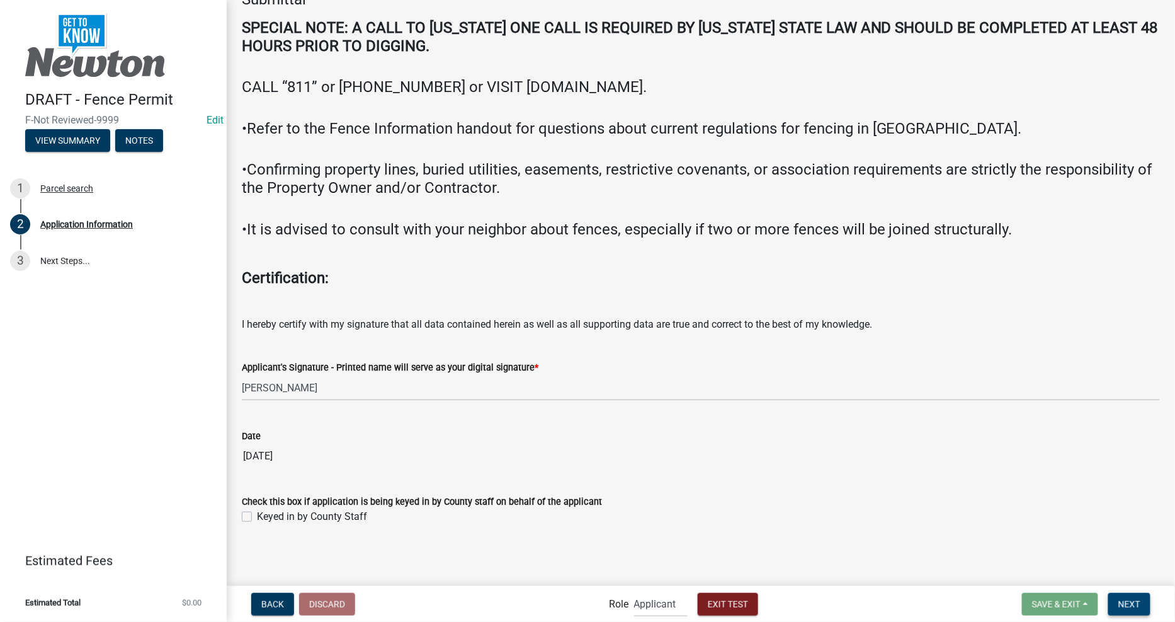
click at [1120, 603] on span "Next" at bounding box center [1130, 603] width 22 height 10
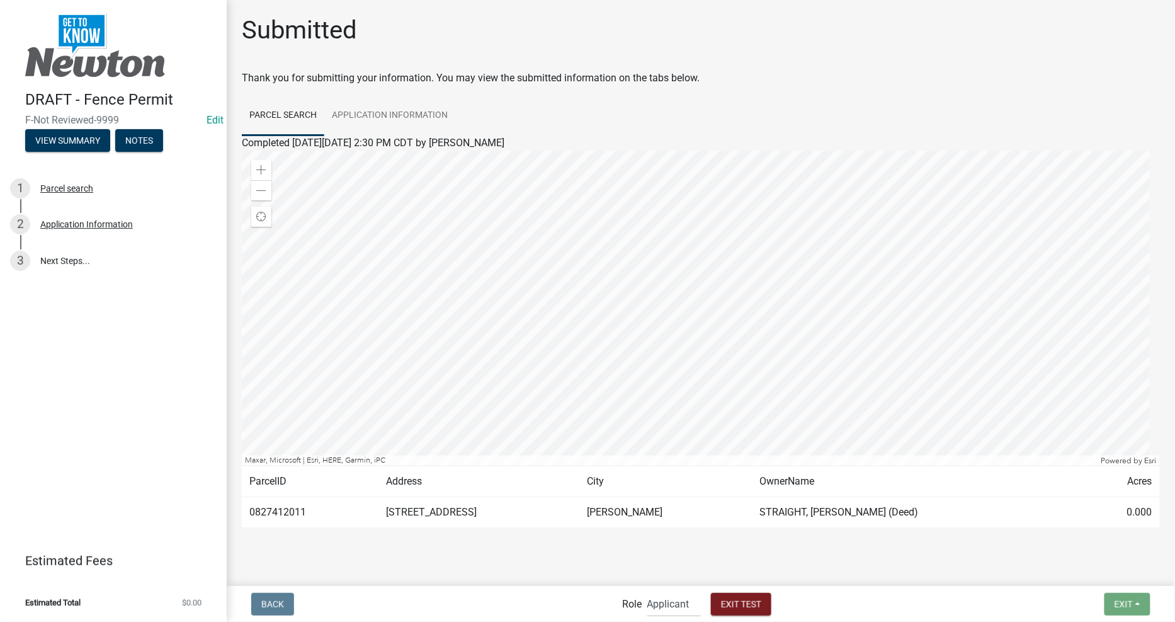
scroll to position [17, 0]
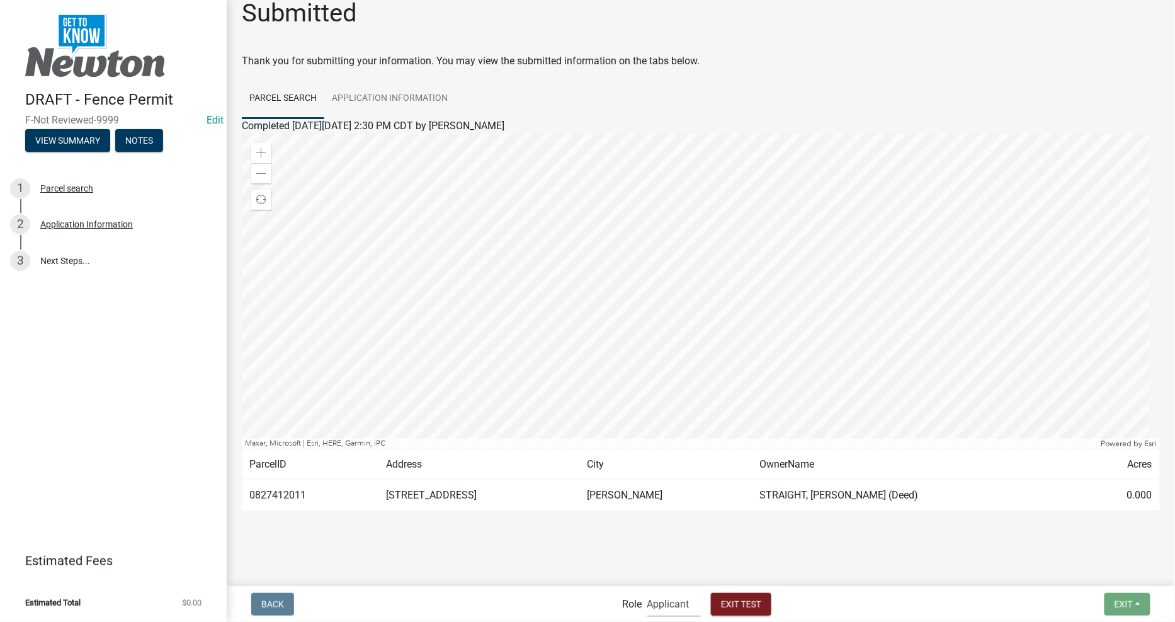
click at [668, 603] on select "Applicant Admin City Planner" at bounding box center [674, 604] width 54 height 26
select select "b0ec8d28-4564-4fac-be8f-7037d338ee00"
click at [647, 591] on select "Applicant Admin City Planner" at bounding box center [674, 604] width 54 height 26
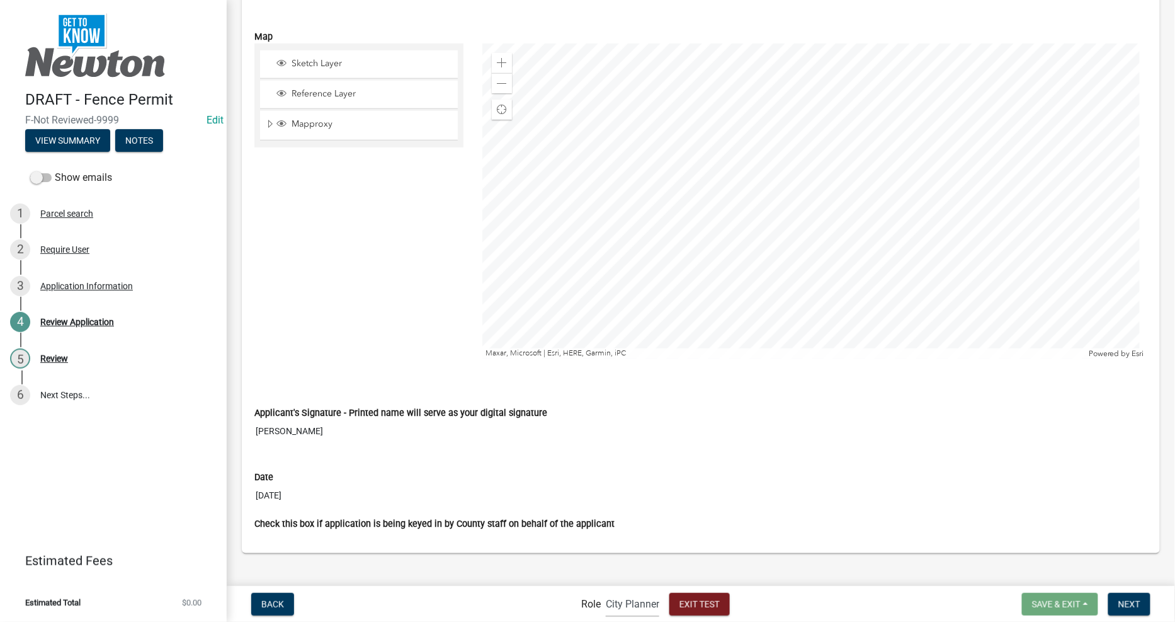
scroll to position [2049, 0]
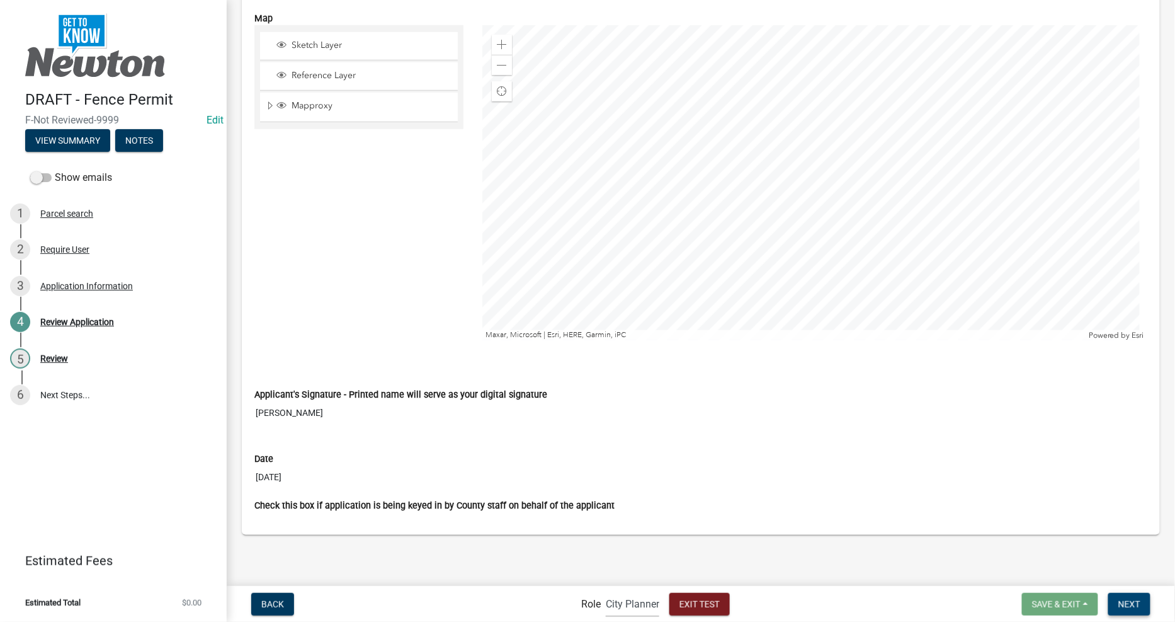
click at [1126, 608] on span "Next" at bounding box center [1130, 603] width 22 height 10
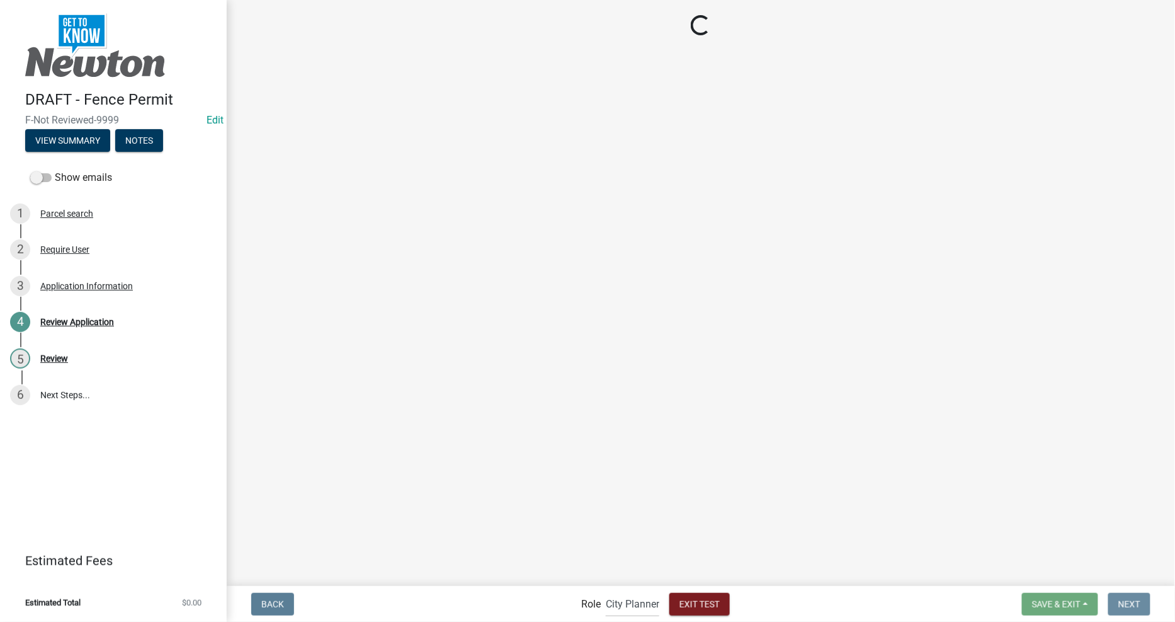
scroll to position [0, 0]
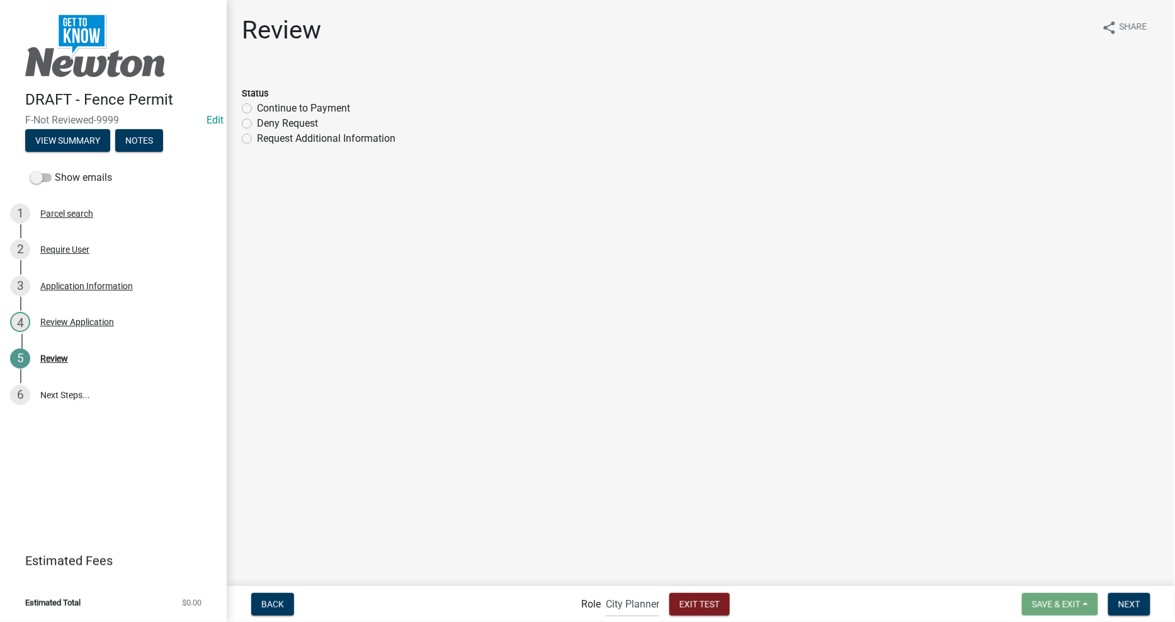
click at [257, 107] on label "Continue to Payment" at bounding box center [303, 108] width 93 height 15
click at [257, 107] on input "Continue to Payment" at bounding box center [261, 105] width 8 height 8
radio input "true"
click at [296, 161] on div "Review share Share Status Continue to Payment Deny Request Request Additional I…" at bounding box center [700, 92] width 937 height 154
click at [348, 88] on div "Status" at bounding box center [701, 93] width 918 height 15
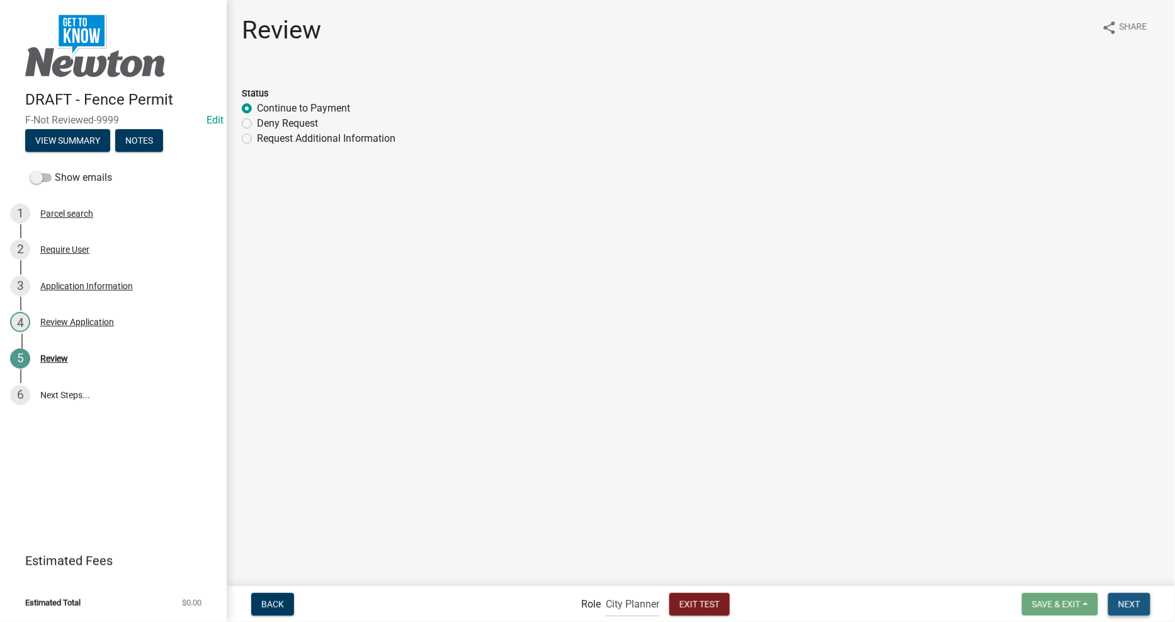
click at [1117, 595] on button "Next" at bounding box center [1129, 604] width 42 height 23
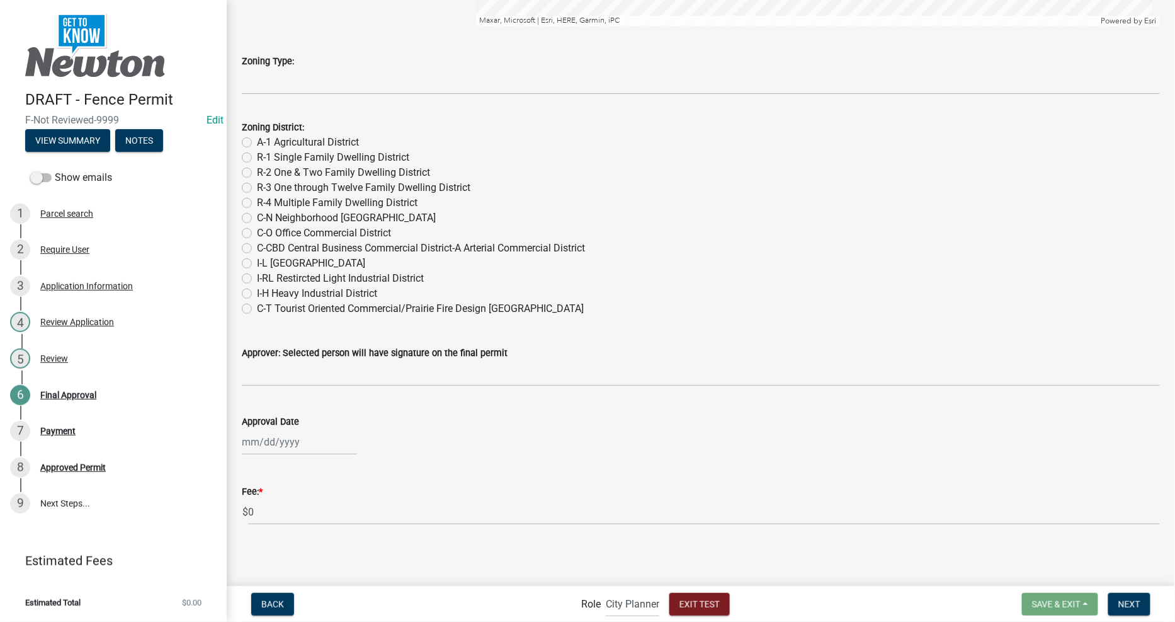
scroll to position [375, 0]
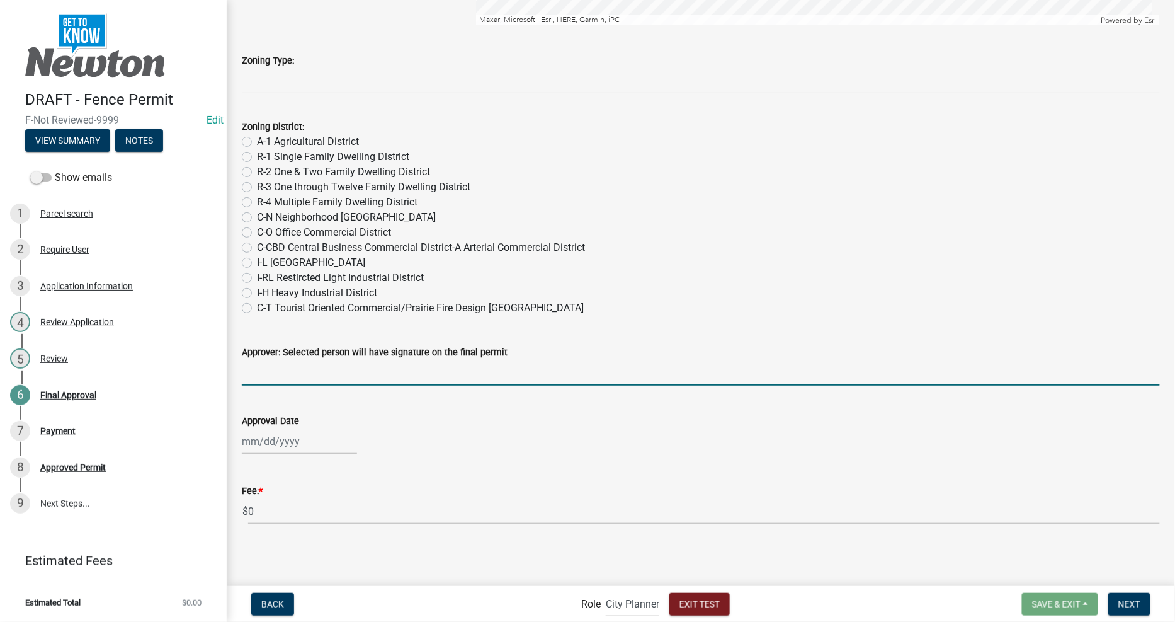
click at [557, 373] on input "Approver: Selected person will have signature on the final permit" at bounding box center [701, 373] width 918 height 26
click at [275, 445] on div at bounding box center [299, 441] width 115 height 26
select select "8"
select select "2025"
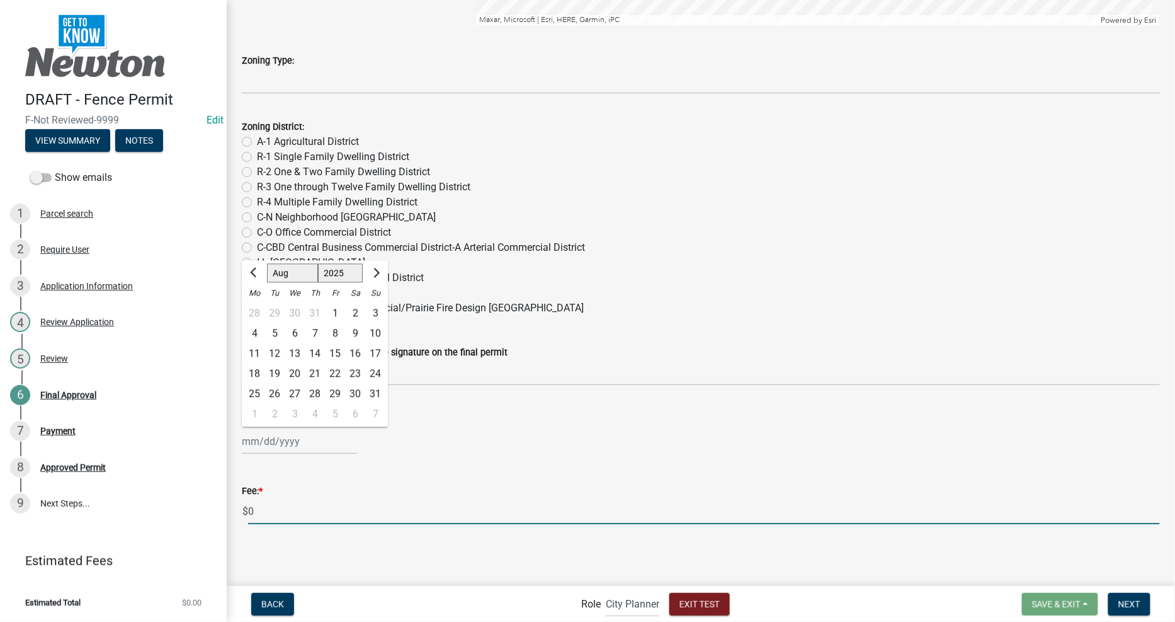
click at [355, 515] on input "0" at bounding box center [704, 511] width 912 height 26
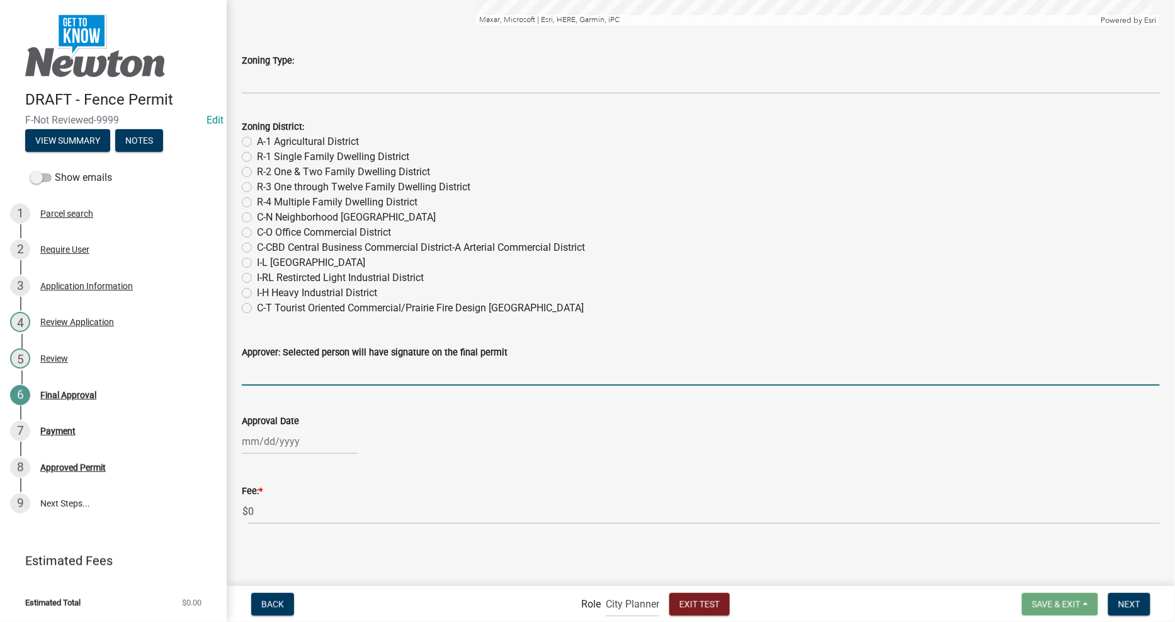
click at [333, 372] on input "Approver: Selected person will have signature on the final permit" at bounding box center [701, 373] width 918 height 26
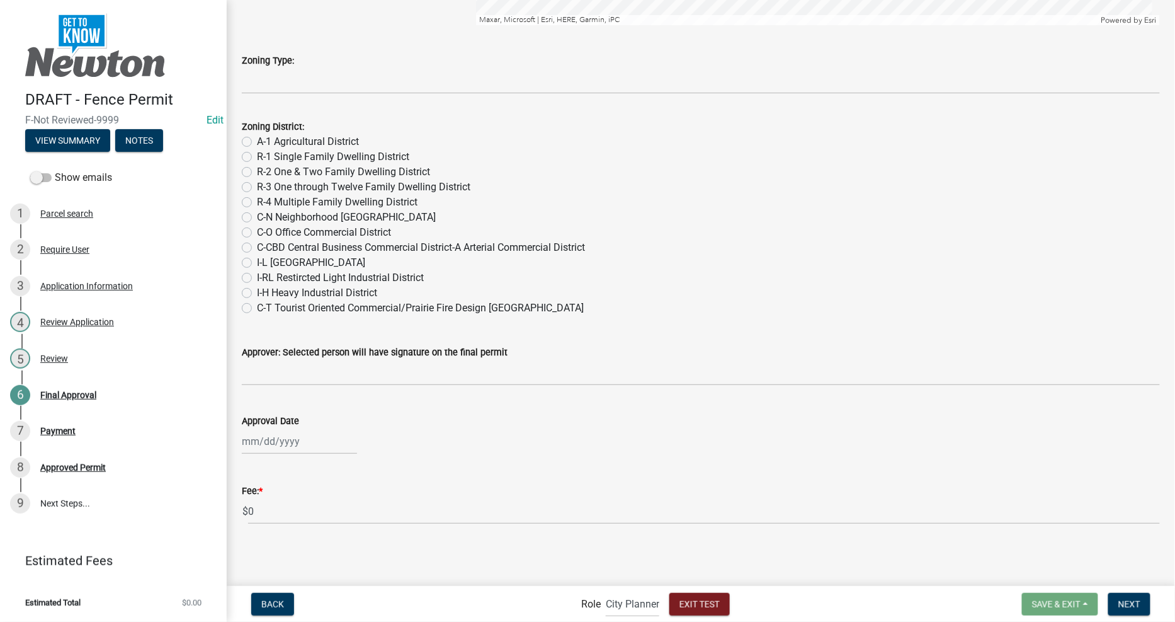
click at [305, 350] on label "Approver: Selected person will have signature on the final permit" at bounding box center [375, 352] width 266 height 9
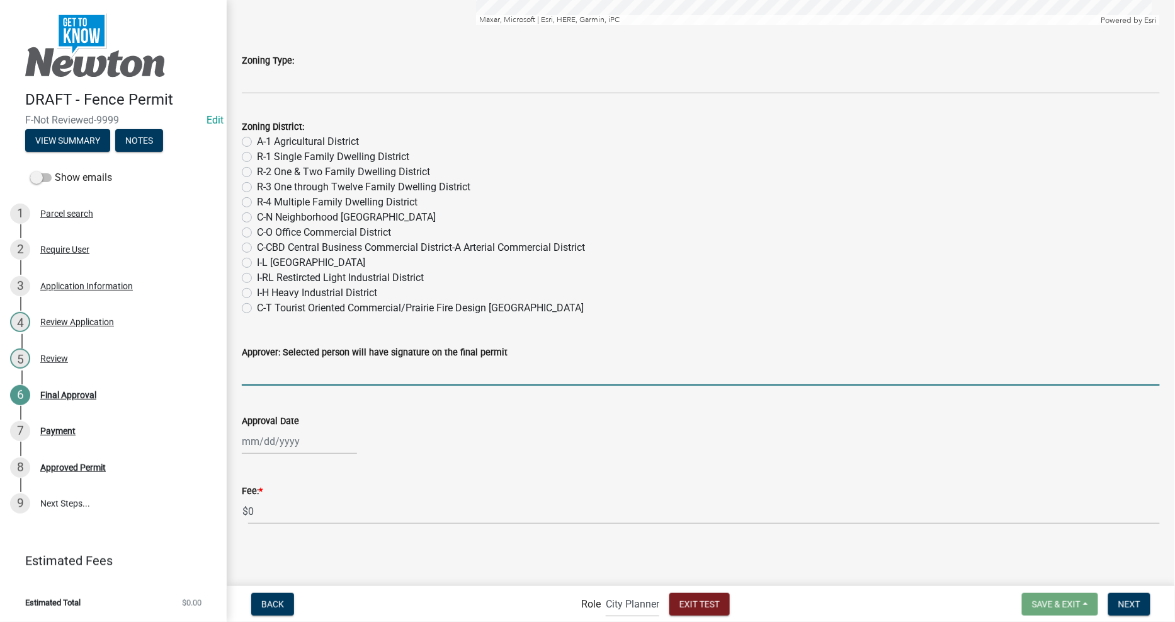
click at [305, 360] on input "Approver: Selected person will have signature on the final permit" at bounding box center [701, 373] width 918 height 26
click at [246, 350] on label "Approver: Selected person will have signature on the final permit" at bounding box center [375, 352] width 266 height 9
click at [246, 360] on input "Approver: Selected person will have signature on the final permit" at bounding box center [701, 373] width 918 height 26
click at [254, 375] on input "Approver: Selected person will have signature on the final permit" at bounding box center [701, 373] width 918 height 26
click at [295, 459] on wm-data-entity-input "Approval Date" at bounding box center [701, 431] width 918 height 70
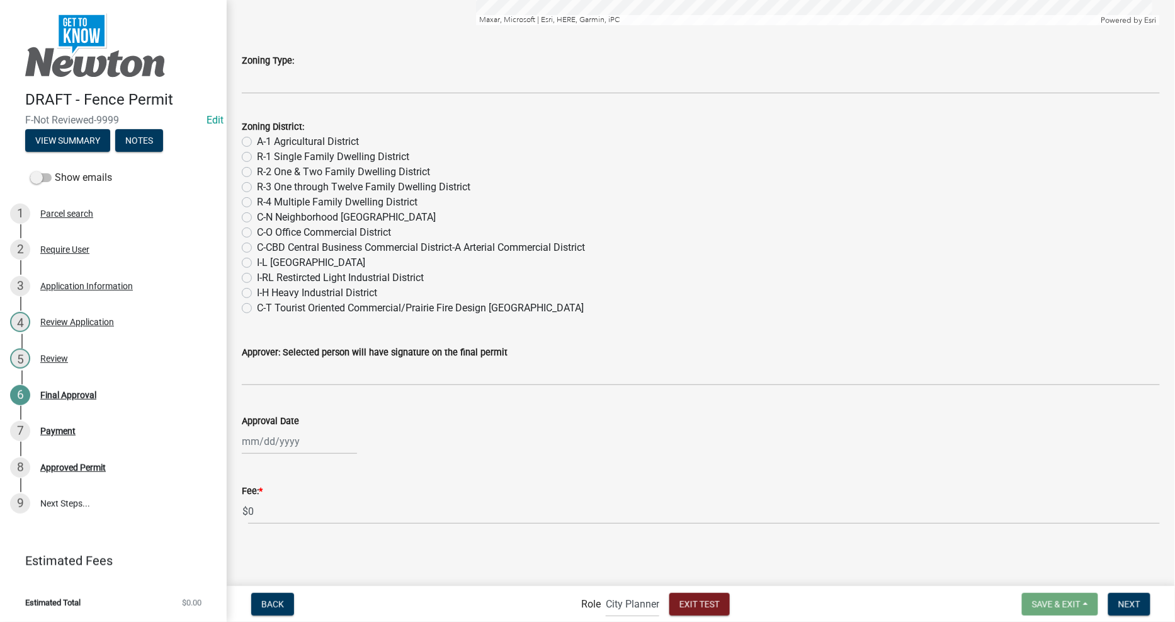
click at [305, 424] on div "Approval Date" at bounding box center [701, 420] width 918 height 15
click at [314, 459] on wm-data-entity-input "Approval Date" at bounding box center [701, 431] width 918 height 70
click at [311, 442] on div at bounding box center [299, 441] width 115 height 26
select select "8"
select select "2025"
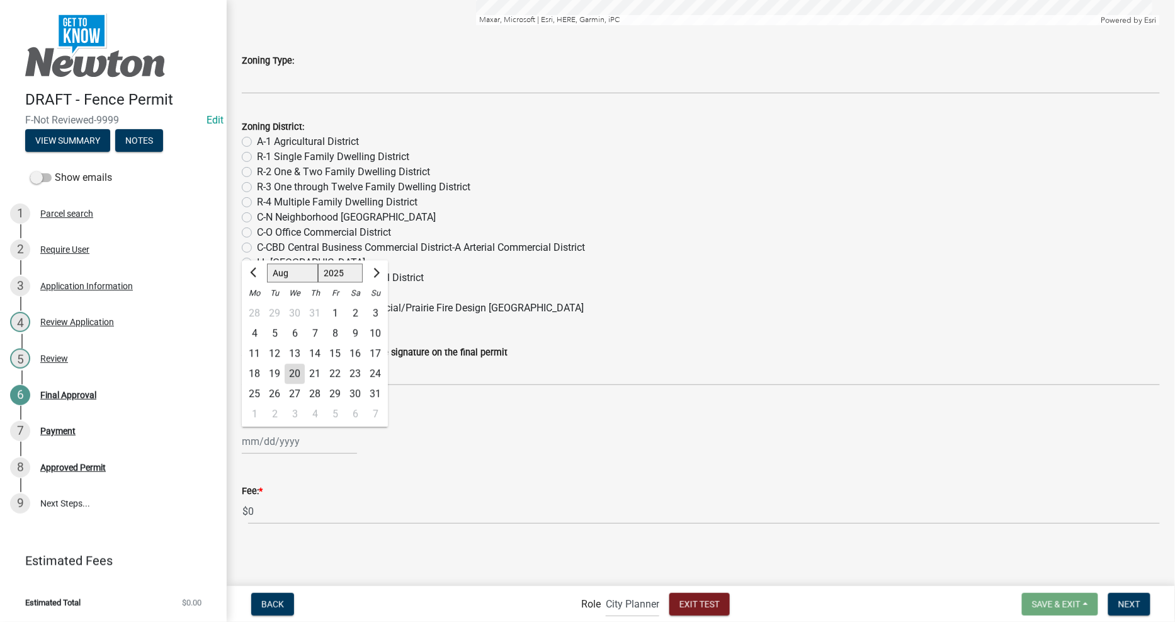
click at [312, 375] on div "21" at bounding box center [315, 374] width 20 height 20
type input "[DATE]"
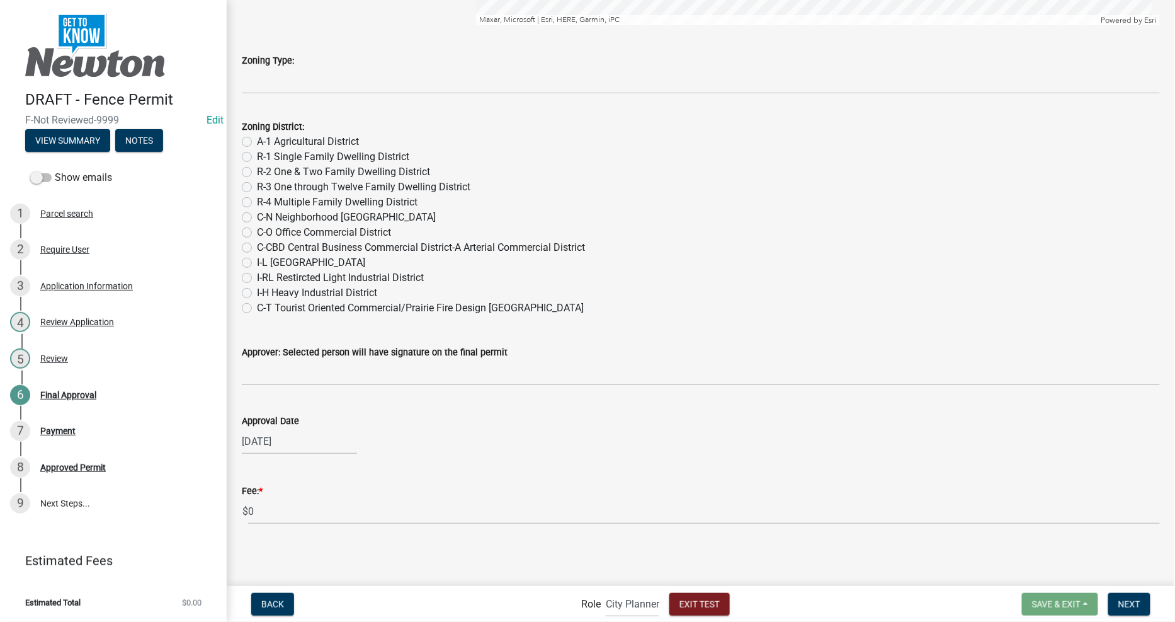
click at [257, 154] on label "R-1 Single Family Dwelling District" at bounding box center [333, 156] width 152 height 15
click at [257, 154] on input "R-1 Single Family Dwelling District" at bounding box center [261, 153] width 8 height 8
radio input "true"
click at [1132, 601] on span "Next" at bounding box center [1130, 603] width 22 height 10
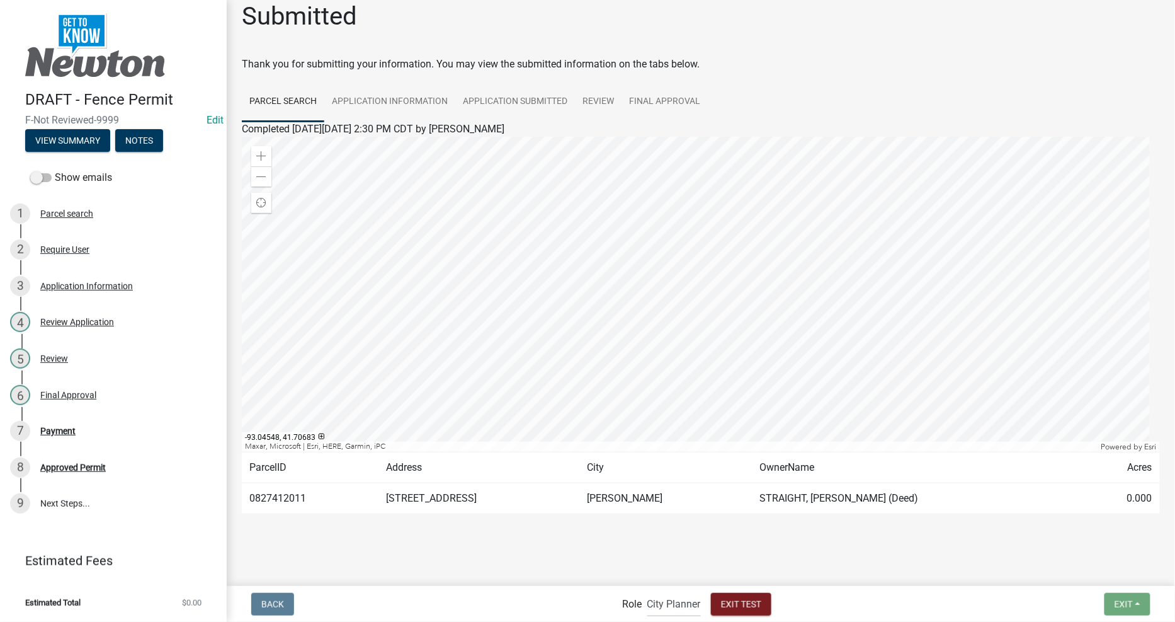
scroll to position [17, 0]
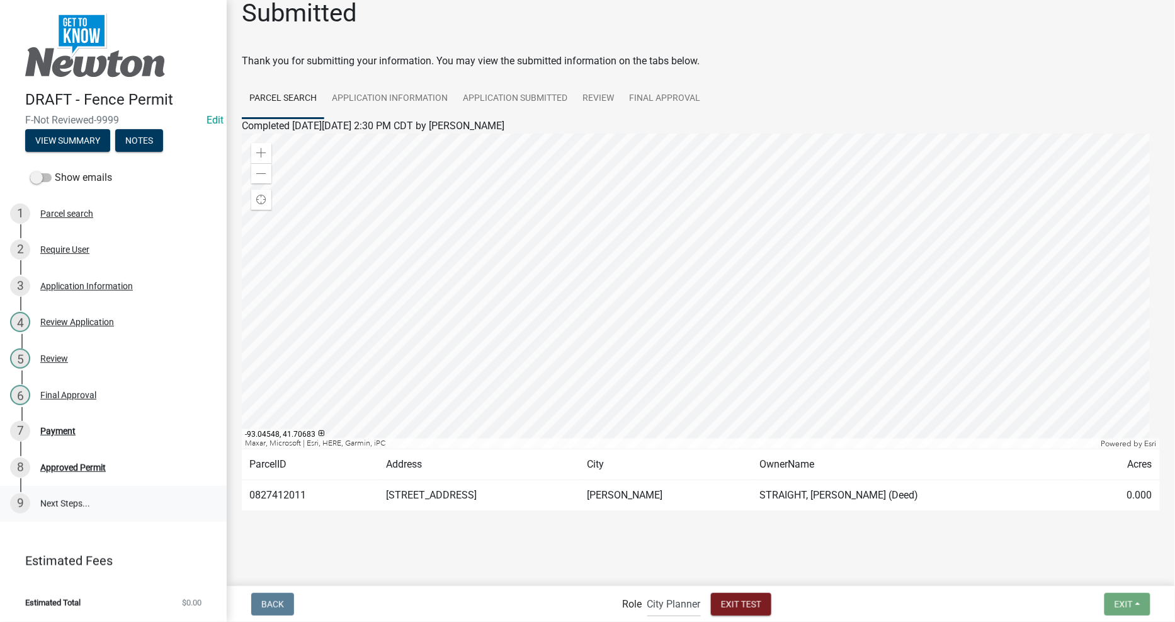
click at [61, 506] on link "9 Next Steps..." at bounding box center [113, 504] width 227 height 37
click at [63, 504] on link "9 Next Steps..." at bounding box center [113, 504] width 227 height 37
click at [669, 605] on select "Applicant Admin City Planner" at bounding box center [674, 604] width 54 height 26
click at [647, 591] on select "Applicant Admin City Planner" at bounding box center [674, 604] width 54 height 26
click at [677, 600] on select "Applicant Admin City Planner" at bounding box center [674, 604] width 54 height 26
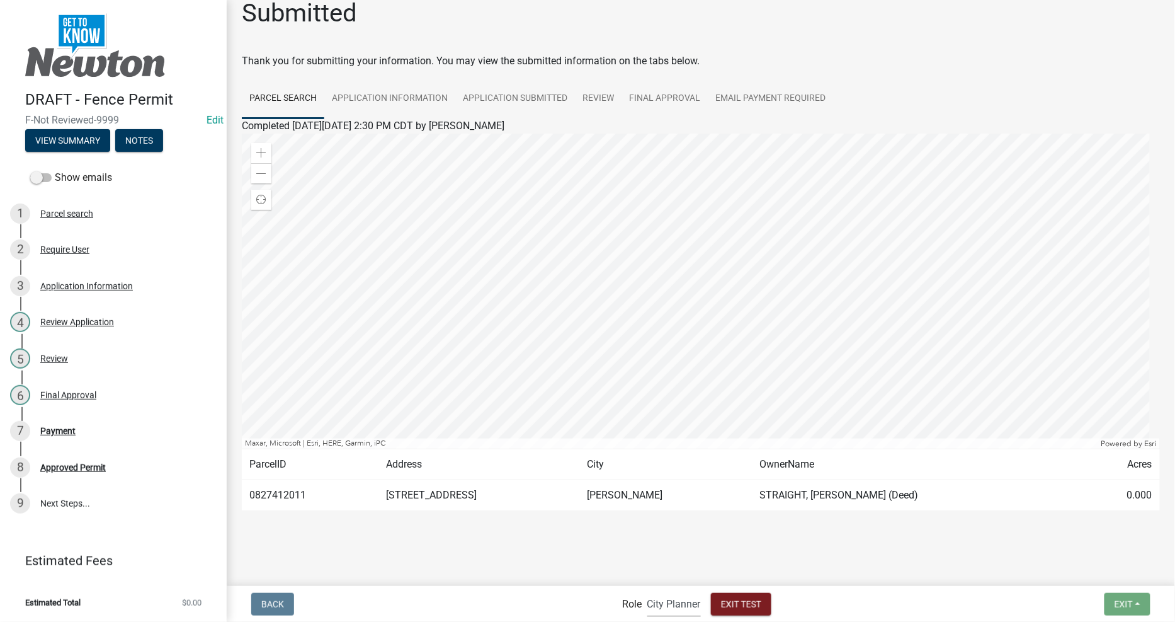
click at [647, 591] on select "Applicant Admin City Planner" at bounding box center [674, 604] width 54 height 26
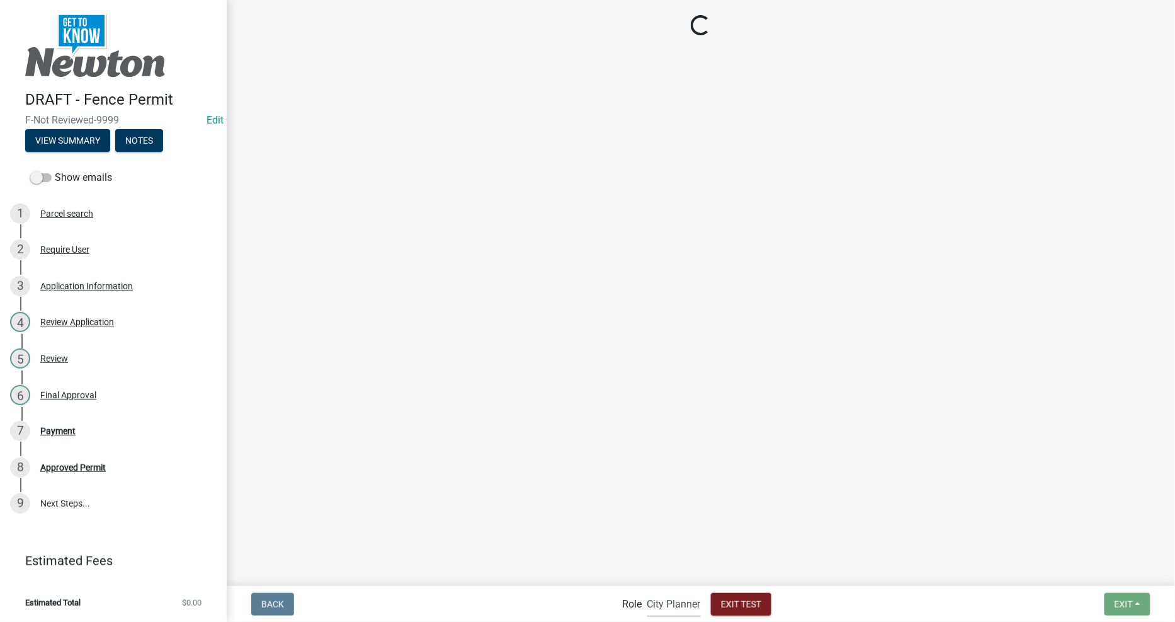
scroll to position [0, 0]
click at [671, 603] on select "Applicant Admin City Planner" at bounding box center [674, 604] width 54 height 26
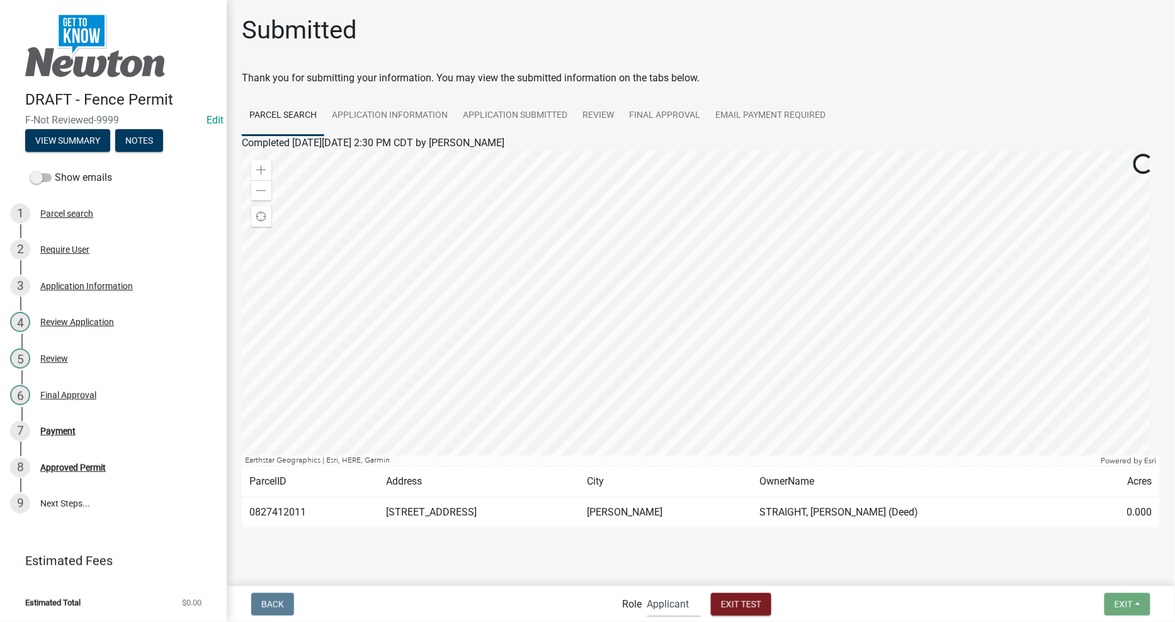
click at [647, 591] on select "Applicant Admin City Planner" at bounding box center [674, 604] width 54 height 26
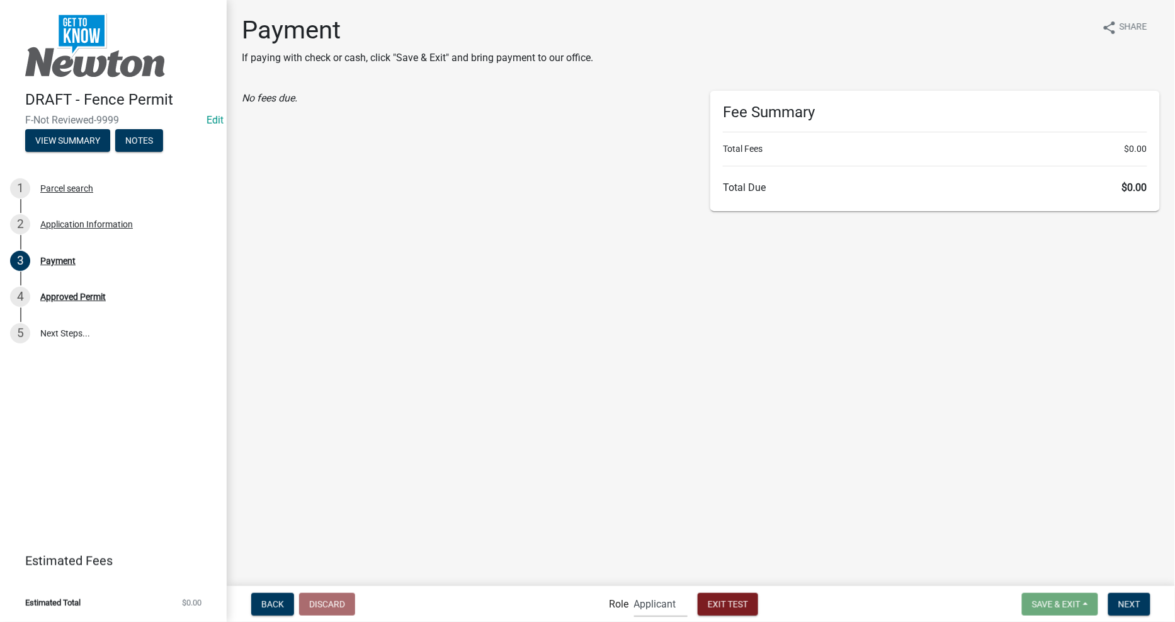
click at [657, 599] on select "Applicant Admin City Planner" at bounding box center [661, 604] width 54 height 26
click at [634, 591] on select "Applicant Admin City Planner" at bounding box center [661, 604] width 54 height 26
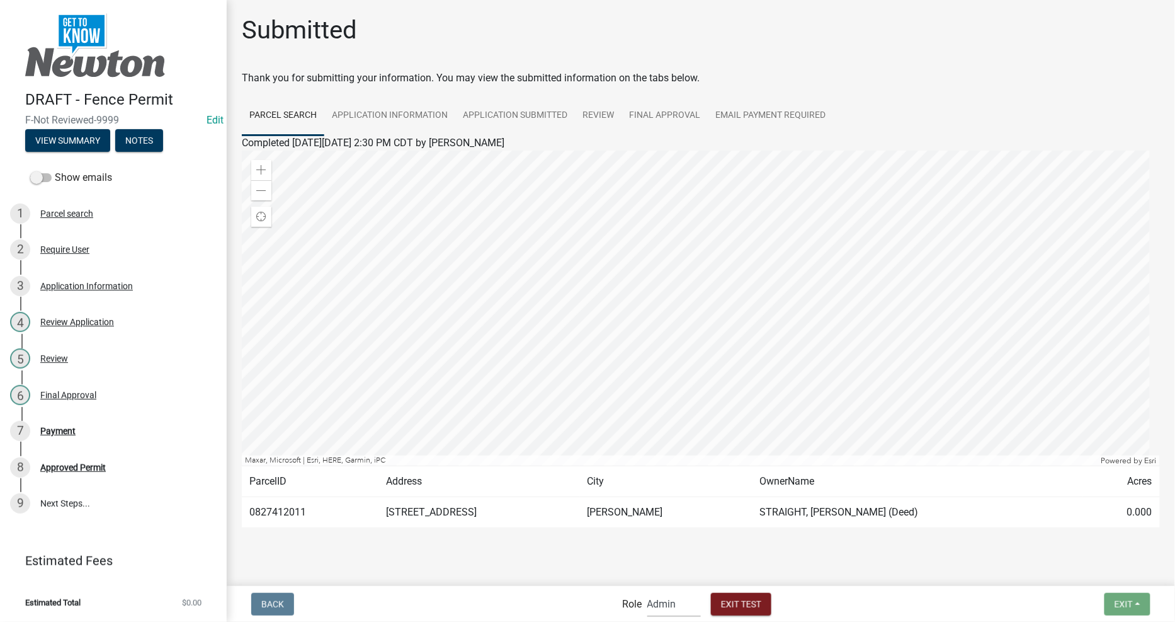
scroll to position [17, 0]
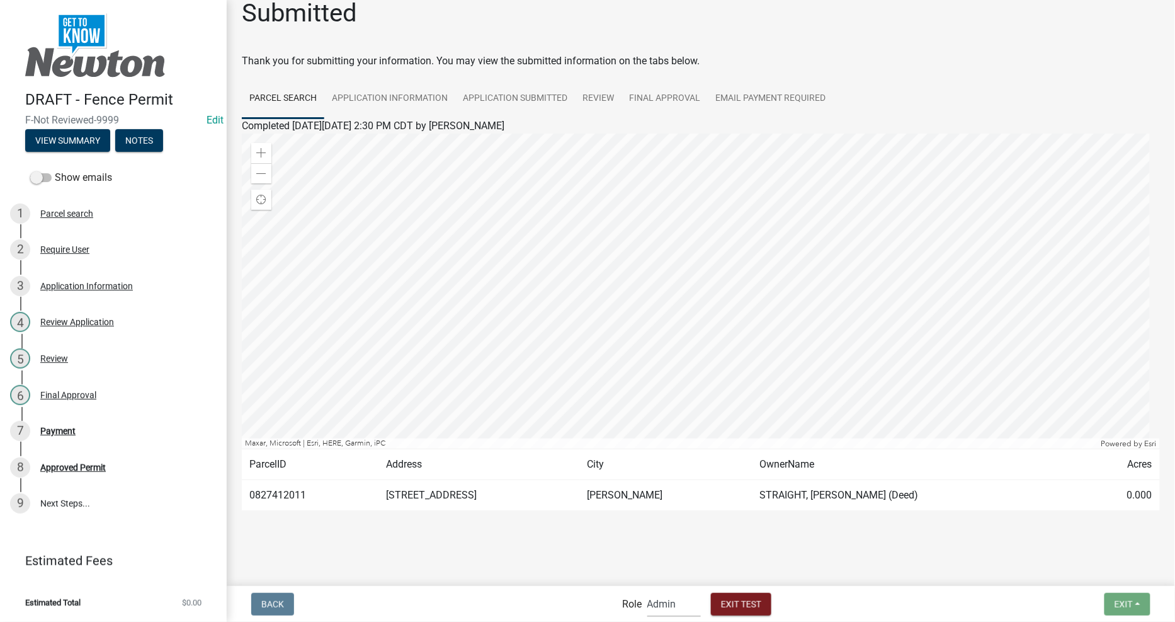
click at [681, 610] on select "Applicant Admin City Planner" at bounding box center [674, 604] width 54 height 26
select select "46f061d0-ca05-4526-87ad-bae6256f3e47"
click at [647, 591] on select "Applicant Admin City Planner" at bounding box center [674, 604] width 54 height 26
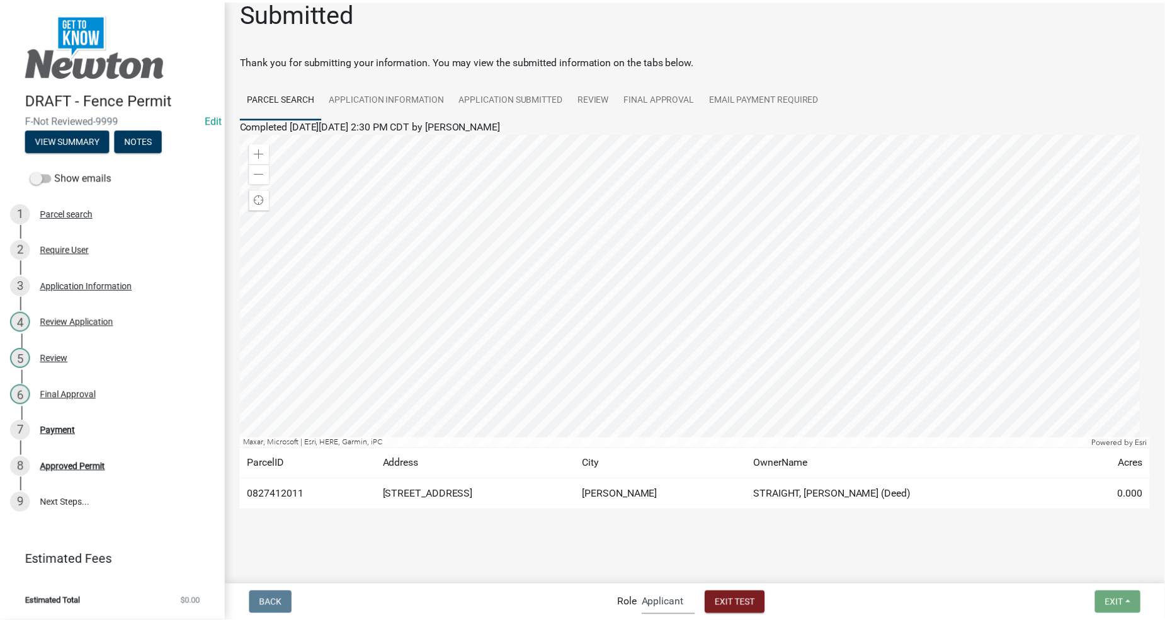
scroll to position [0, 0]
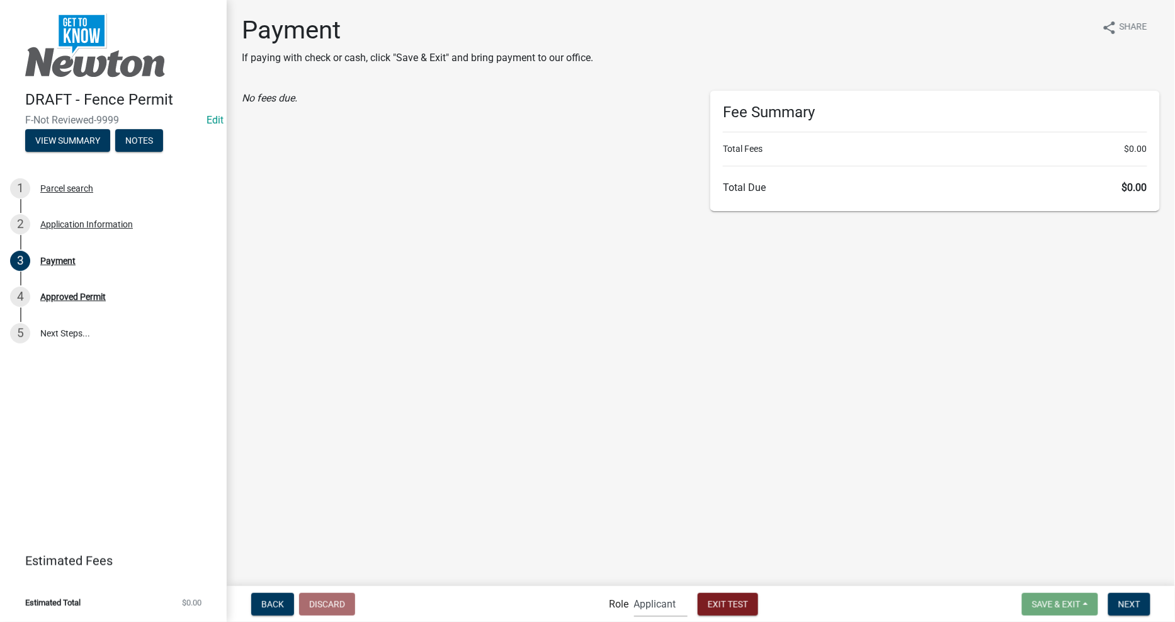
click at [294, 101] on icon "No fees due." at bounding box center [269, 98] width 55 height 12
click at [735, 374] on main "Payment If paying with check or cash, click "Save & Exit" and bring payment to …" at bounding box center [701, 292] width 949 height 584
click at [795, 499] on main "Payment If paying with check or cash, click "Save & Exit" and bring payment to …" at bounding box center [701, 292] width 949 height 584
click at [1128, 602] on span "Next" at bounding box center [1130, 603] width 22 height 10
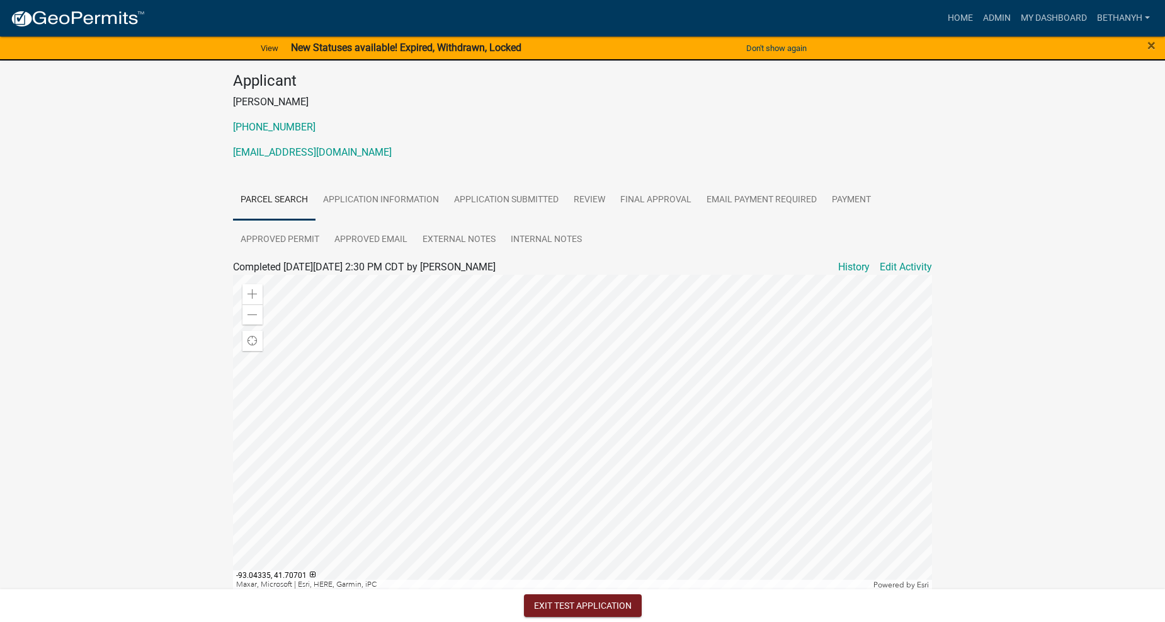
scroll to position [211, 0]
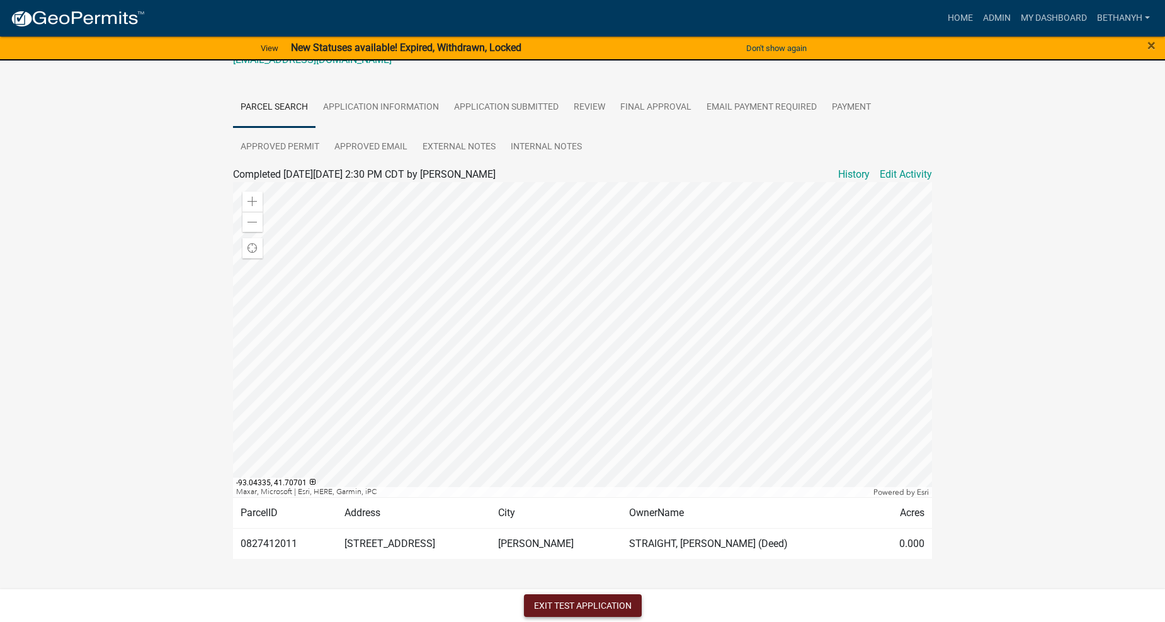
click at [572, 609] on button "Exit Test Application" at bounding box center [583, 605] width 118 height 23
